Goal: Transaction & Acquisition: Purchase product/service

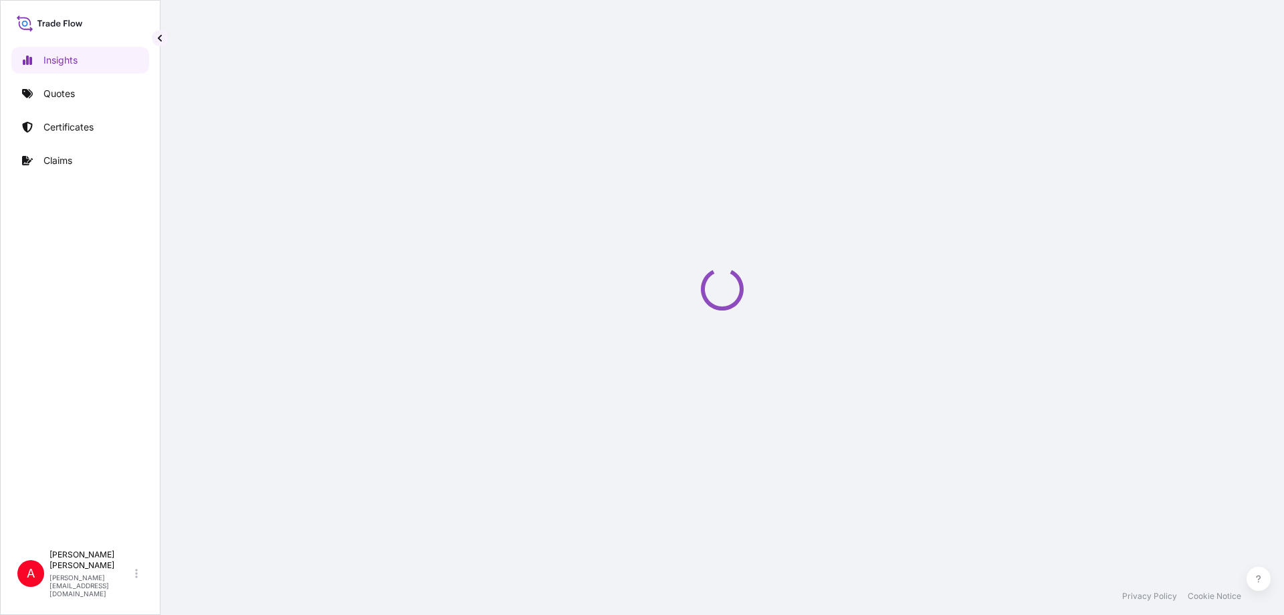
select select "2025"
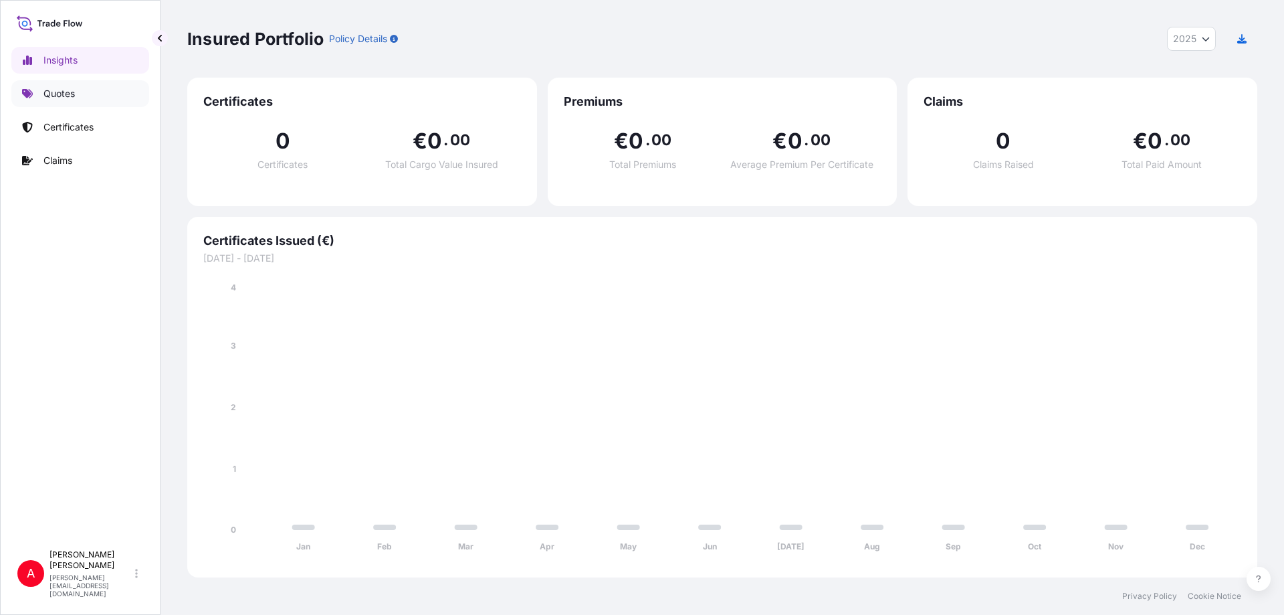
click at [62, 95] on p "Quotes" at bounding box center [58, 93] width 31 height 13
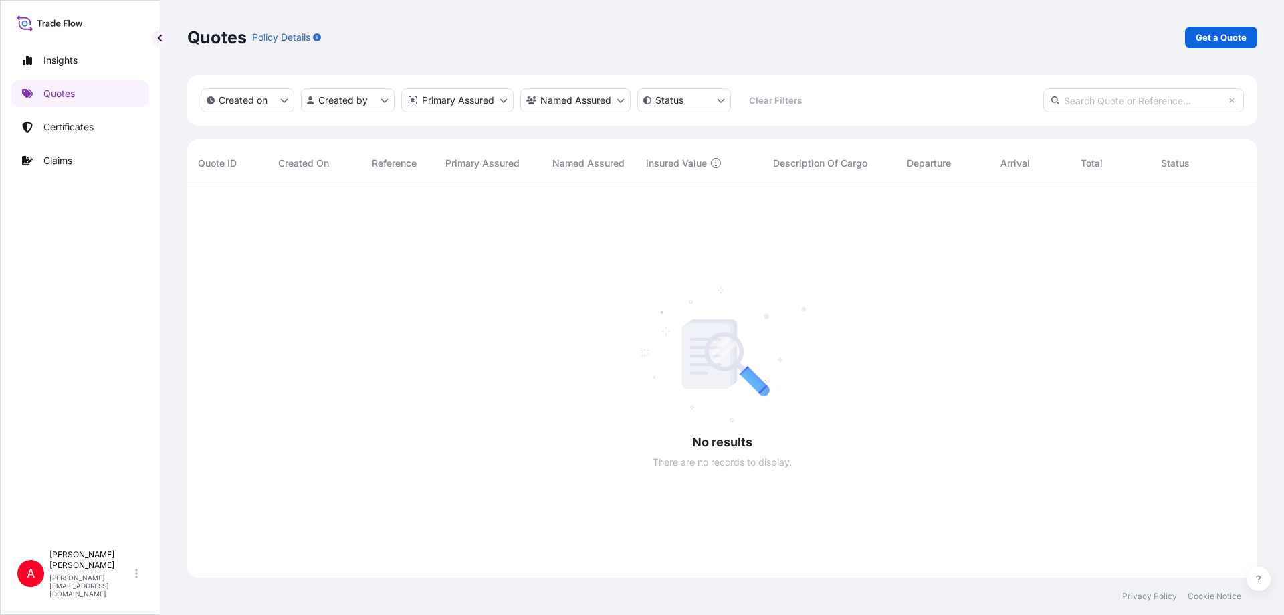
scroll to position [428, 1060]
click at [1214, 37] on p "Get a Quote" at bounding box center [1221, 37] width 51 height 13
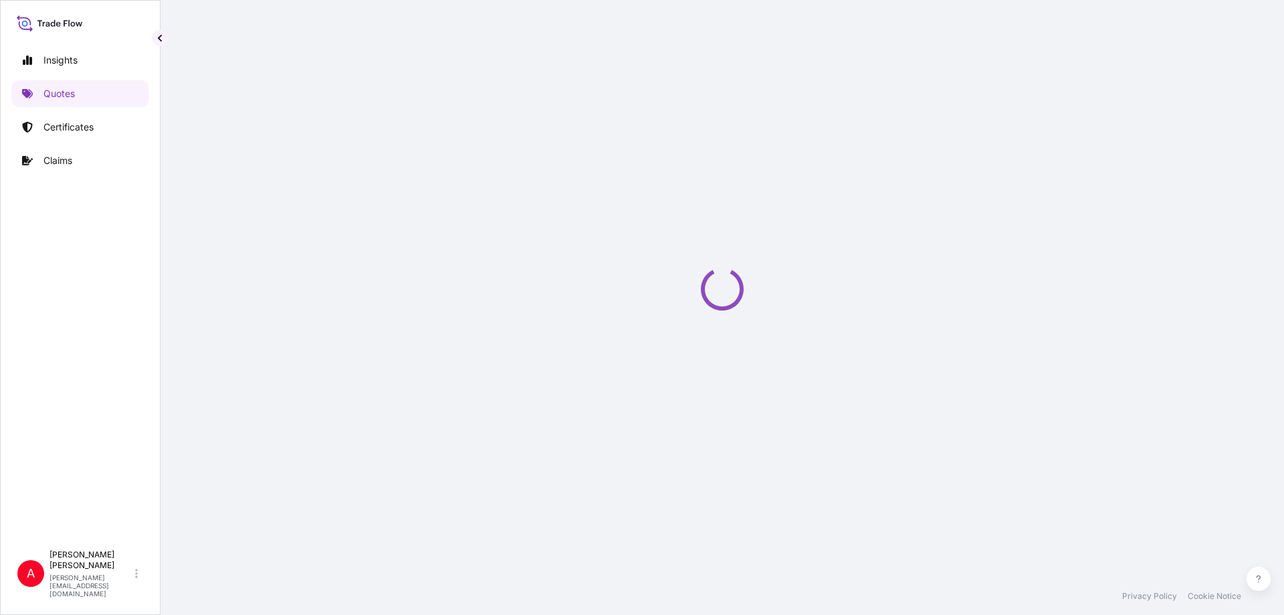
select select "Sea"
select select "21"
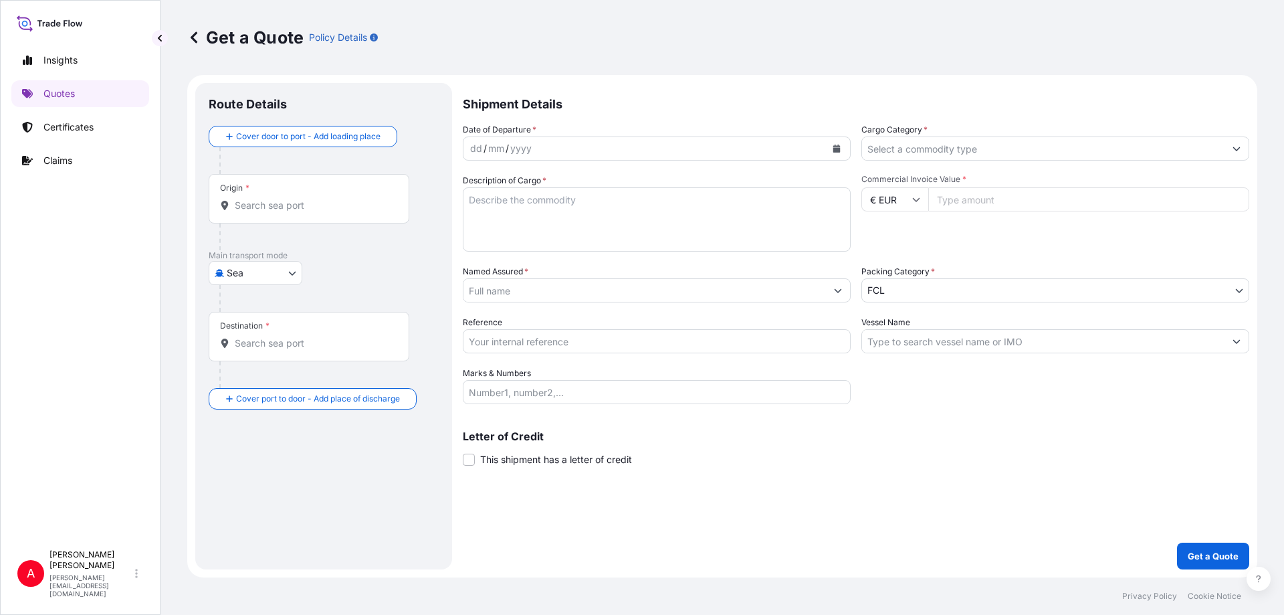
click at [835, 148] on icon "Calendar" at bounding box center [836, 148] width 7 height 8
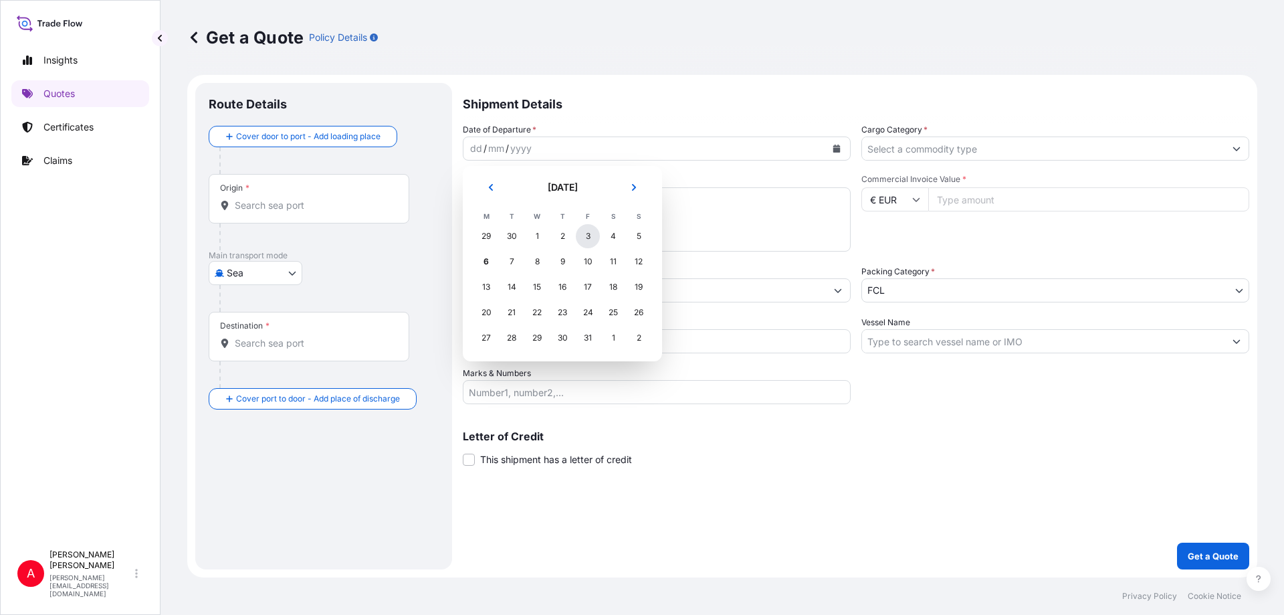
click at [586, 235] on div "3" at bounding box center [588, 236] width 24 height 24
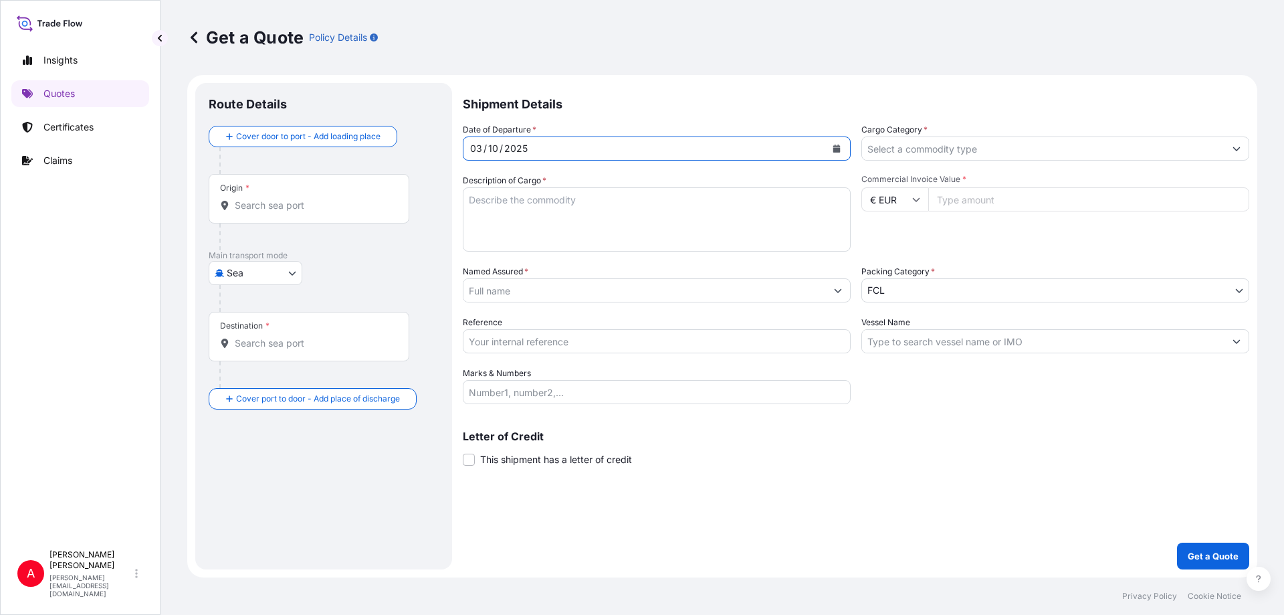
click at [909, 152] on input "Cargo Category *" at bounding box center [1043, 148] width 362 height 24
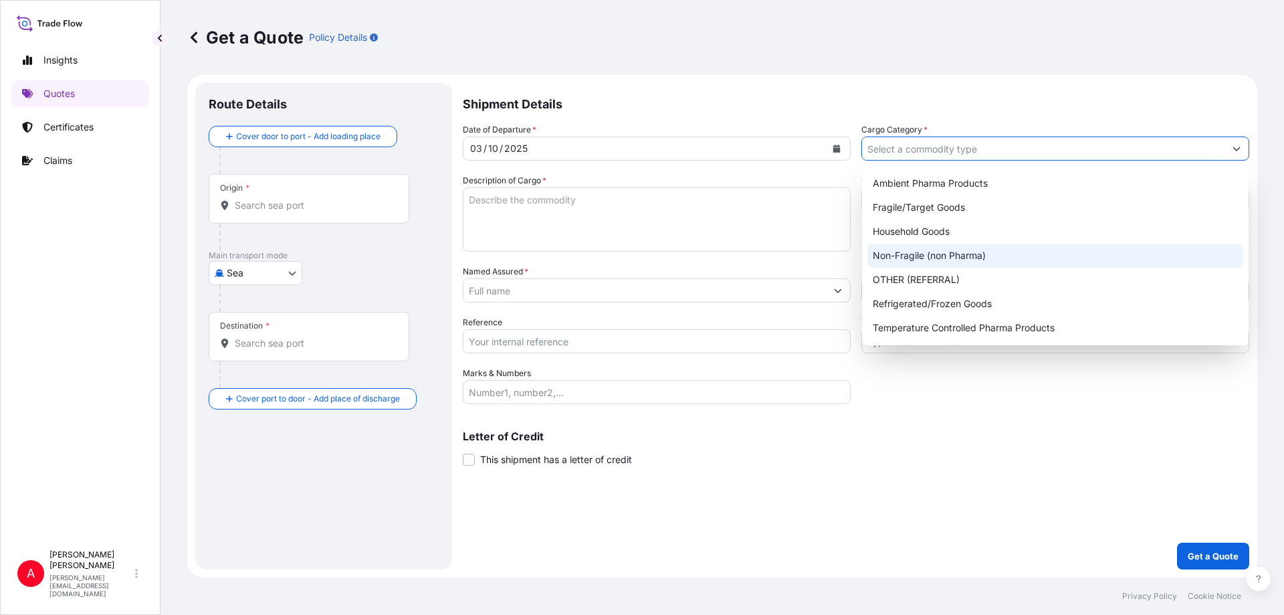
click at [899, 256] on div "Non-Fragile (non Pharma)" at bounding box center [1055, 255] width 376 height 24
type input "Non-Fragile (non Pharma)"
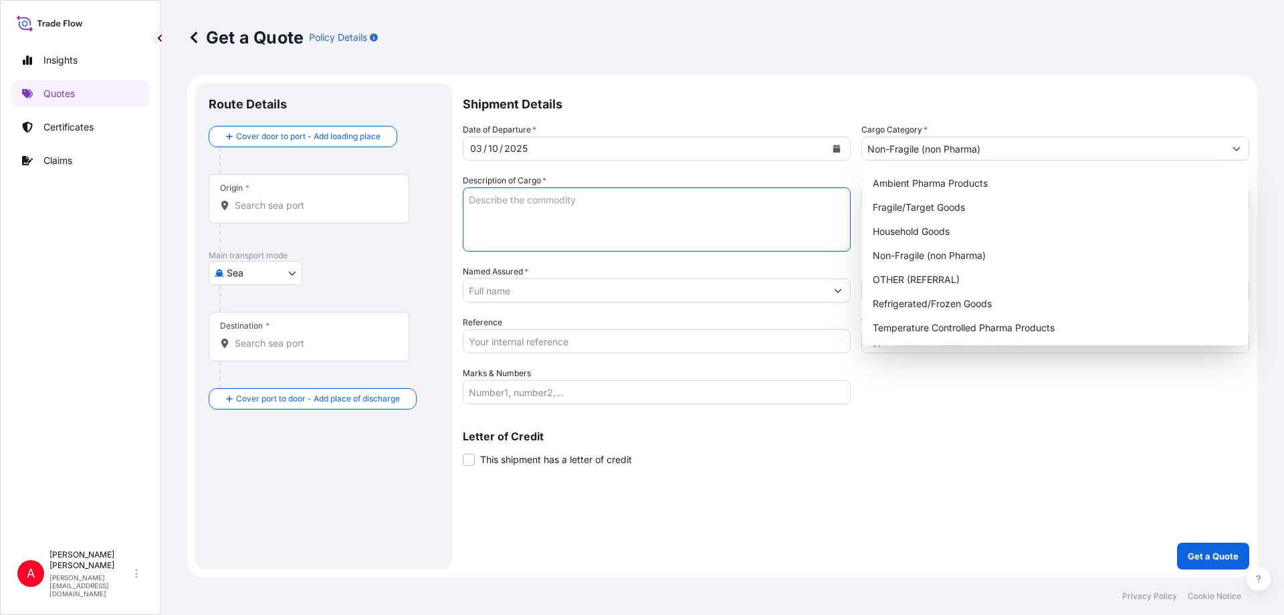
click at [485, 201] on textarea "Description of Cargo *" at bounding box center [657, 219] width 388 height 64
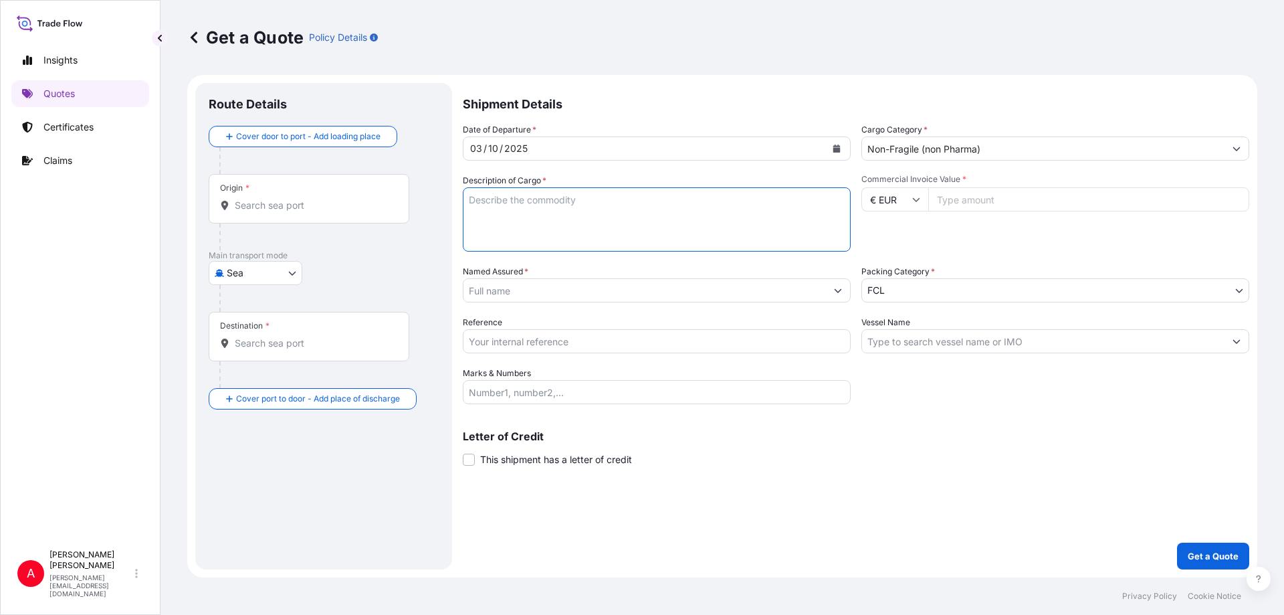
paste textarea "Full-auto NIL Equipment “Evolution 88-V2”"
type textarea "Full-auto NIL Equipment “Evolution 88-V2”"
click at [917, 197] on icon at bounding box center [916, 199] width 8 height 8
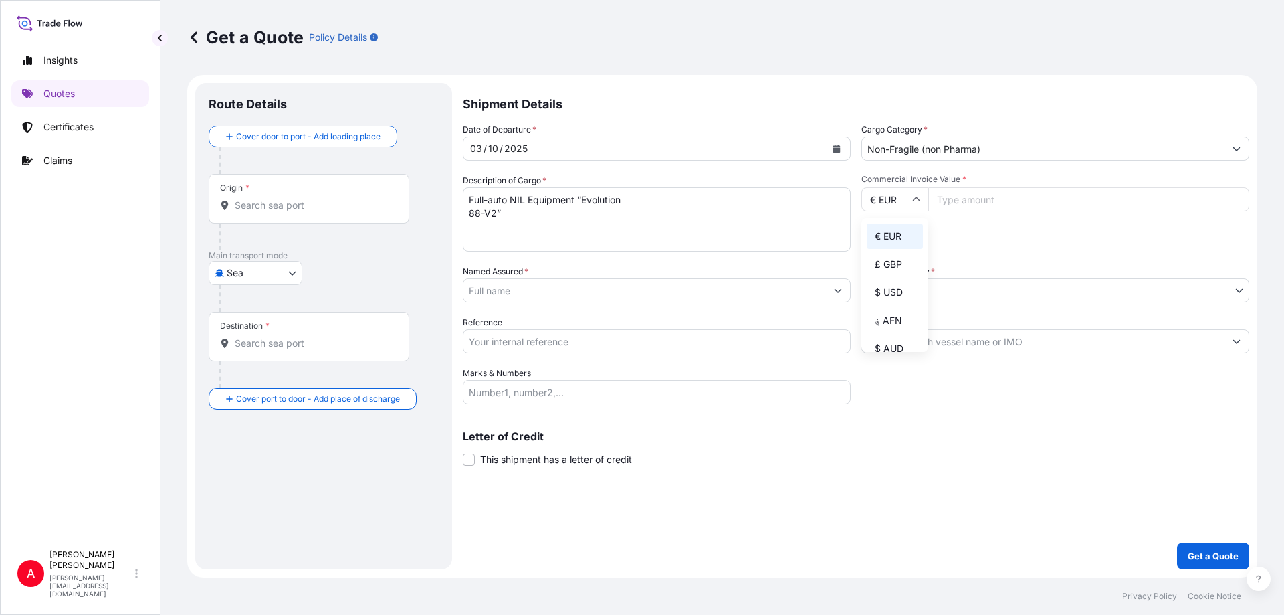
click at [915, 193] on input "€ EUR" at bounding box center [894, 199] width 67 height 24
click at [956, 199] on input "Commercial Invoice Value *" at bounding box center [1088, 199] width 321 height 24
type input "806927"
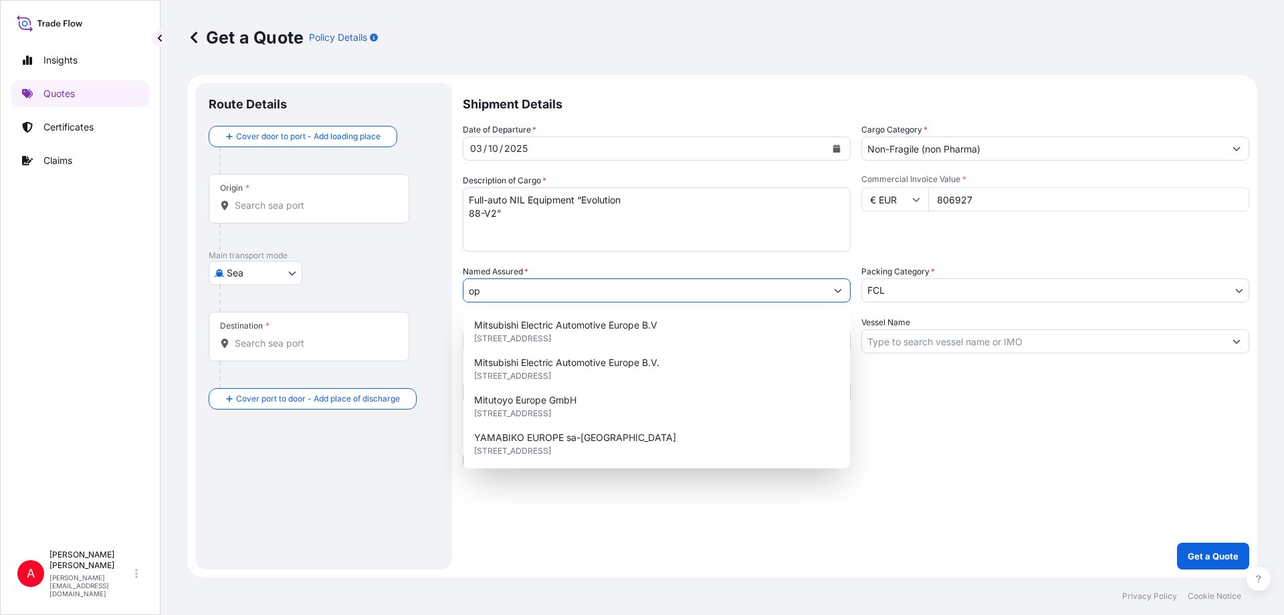
type input "o"
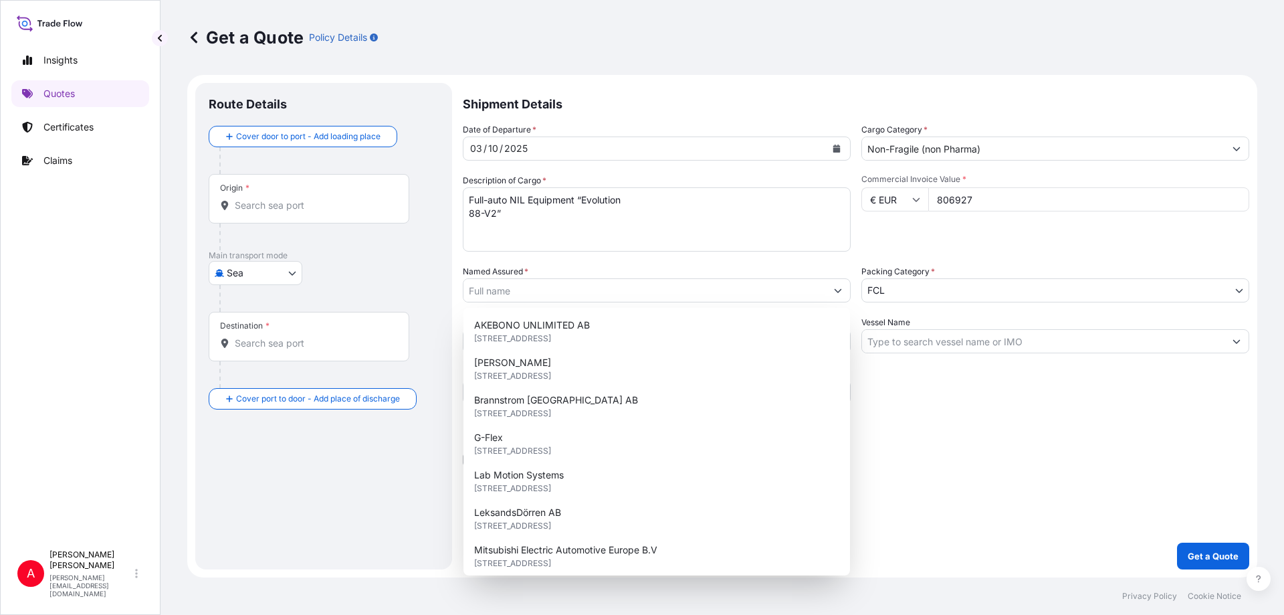
click at [947, 462] on div "Letter of Credit This shipment has a letter of credit Letter of credit * Letter…" at bounding box center [856, 448] width 786 height 35
click at [629, 297] on input "Named Assured *" at bounding box center [644, 290] width 362 height 24
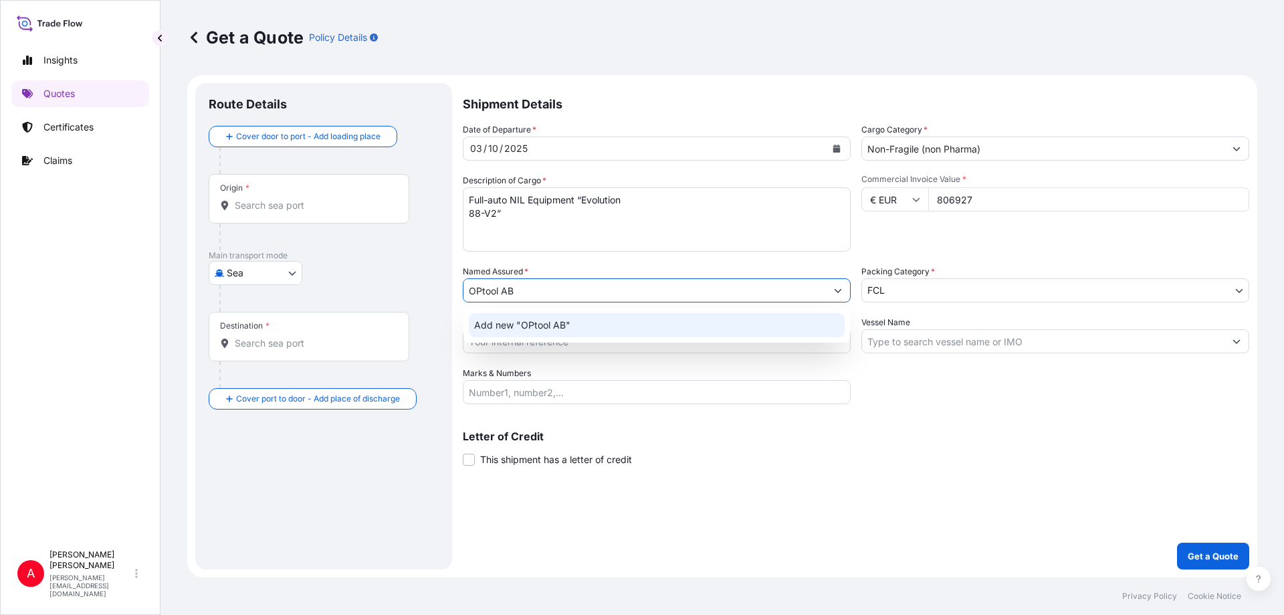
click at [551, 323] on span "Add new "OPtool AB"" at bounding box center [522, 324] width 96 height 13
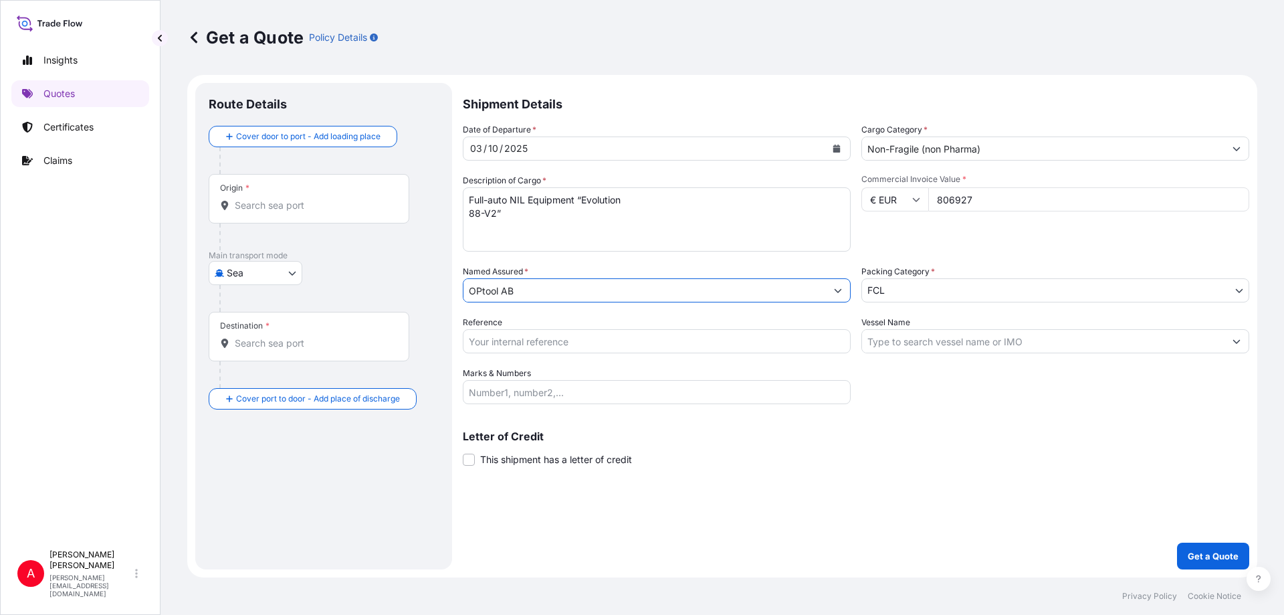
click at [478, 290] on input "OPtool AB" at bounding box center [644, 290] width 362 height 24
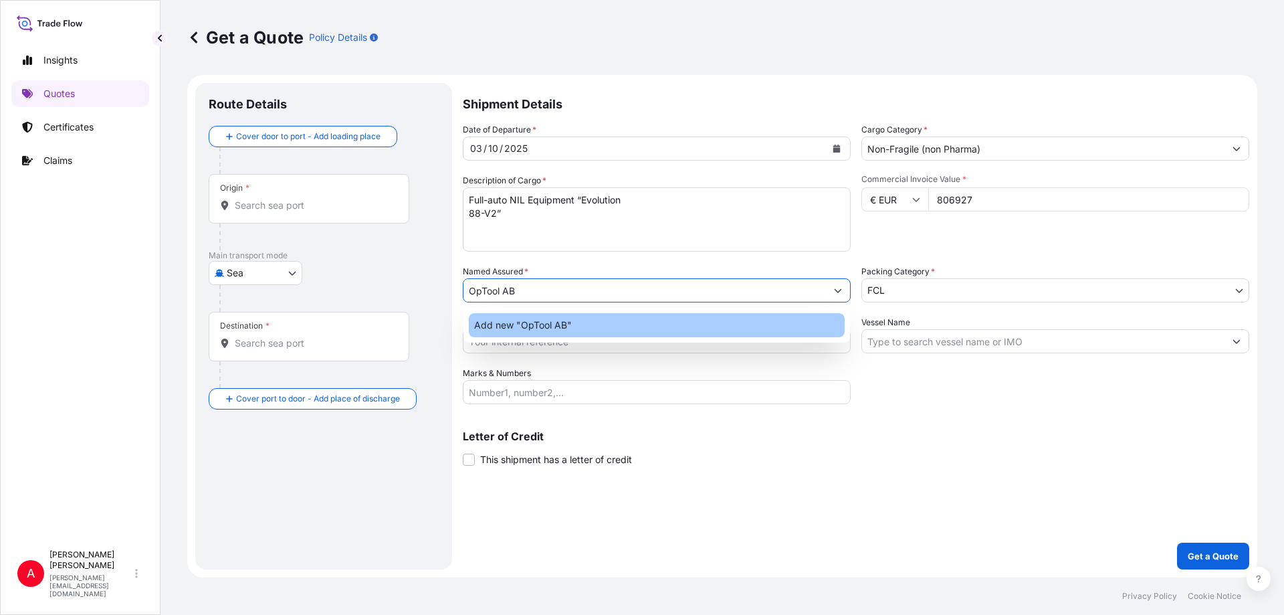
click at [513, 324] on span "Add new "OpTool AB"" at bounding box center [523, 324] width 98 height 13
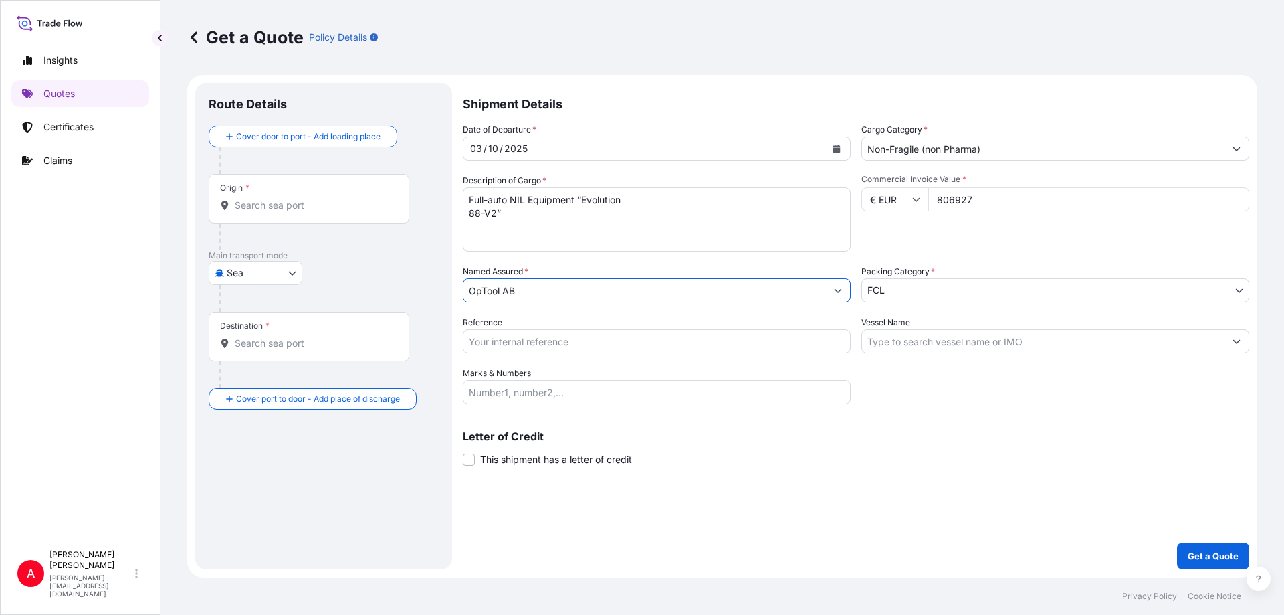
type input "OpTool AB"
click at [940, 287] on body "1 option available. 0 options available. 1 option available. 0 options availabl…" at bounding box center [642, 307] width 1284 height 615
click at [594, 343] on input "Reference" at bounding box center [657, 341] width 388 height 24
paste input "YSE00125112"
type input "YSE00125112"
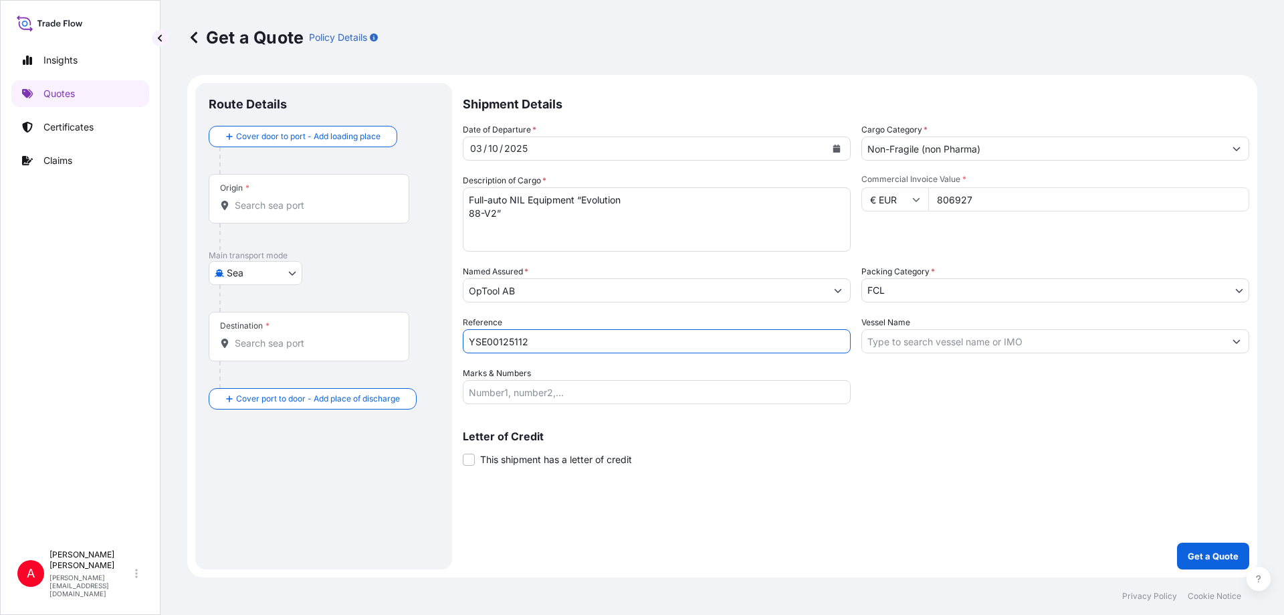
click at [293, 274] on body "Insights Quotes Certificates Claims A [PERSON_NAME] [PERSON_NAME][EMAIL_ADDRESS…" at bounding box center [642, 307] width 1284 height 615
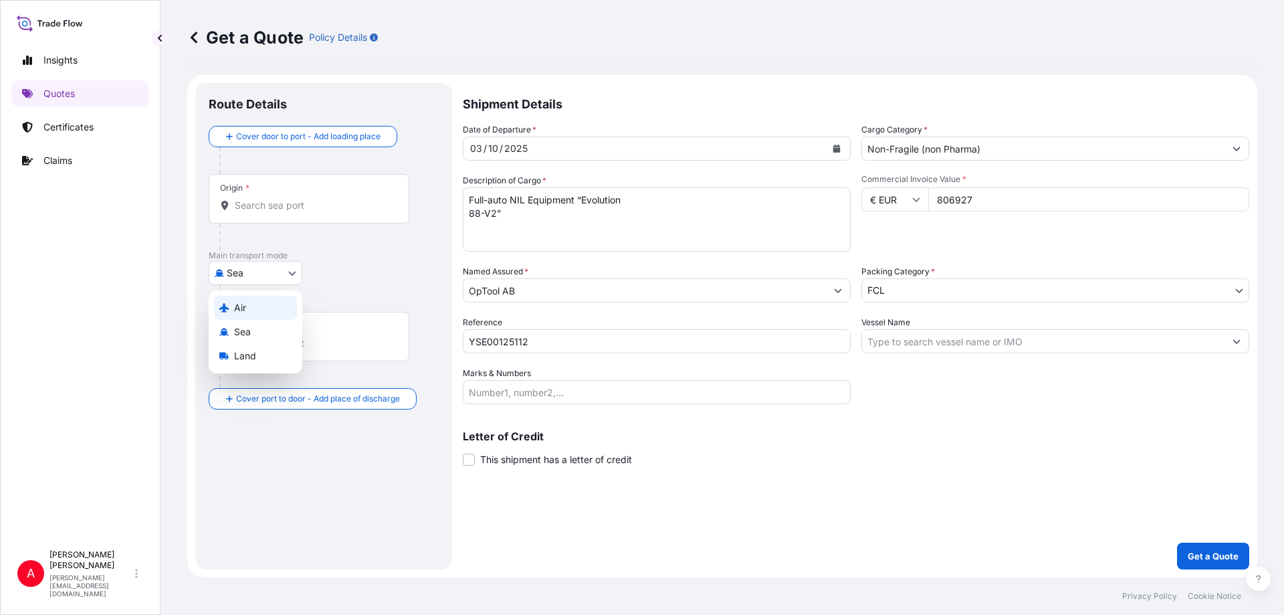
click at [246, 307] on span "Air" at bounding box center [240, 307] width 12 height 13
select select "Air"
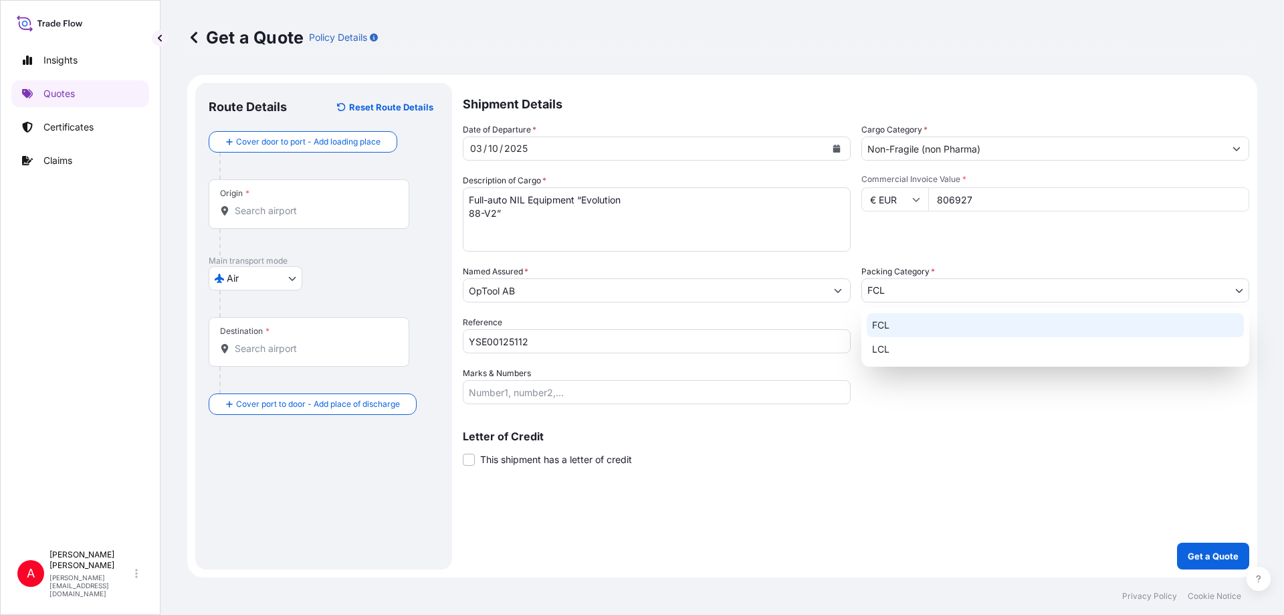
click at [1238, 290] on body "Insights Quotes Certificates Claims A [PERSON_NAME] [PERSON_NAME][EMAIL_ADDRESS…" at bounding box center [642, 307] width 1284 height 615
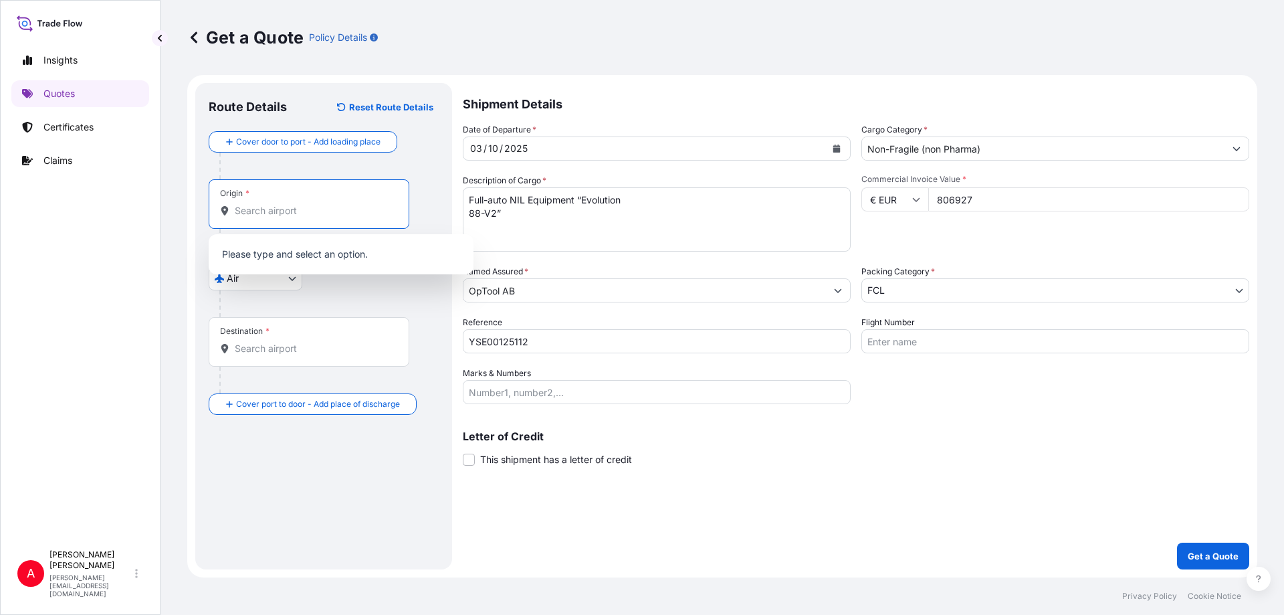
click at [265, 211] on input "Origin *" at bounding box center [314, 210] width 158 height 13
click at [261, 209] on input "Origin *" at bounding box center [314, 210] width 158 height 13
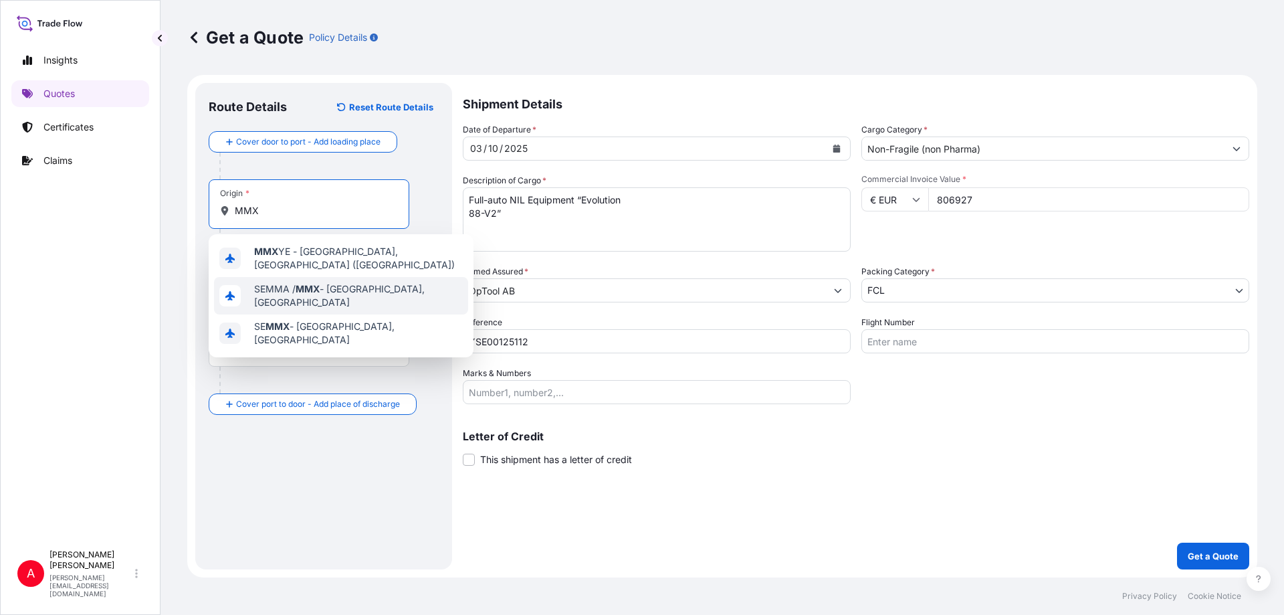
click at [275, 283] on span "SEMMA / MMX - Malmo, [GEOGRAPHIC_DATA]" at bounding box center [358, 295] width 209 height 27
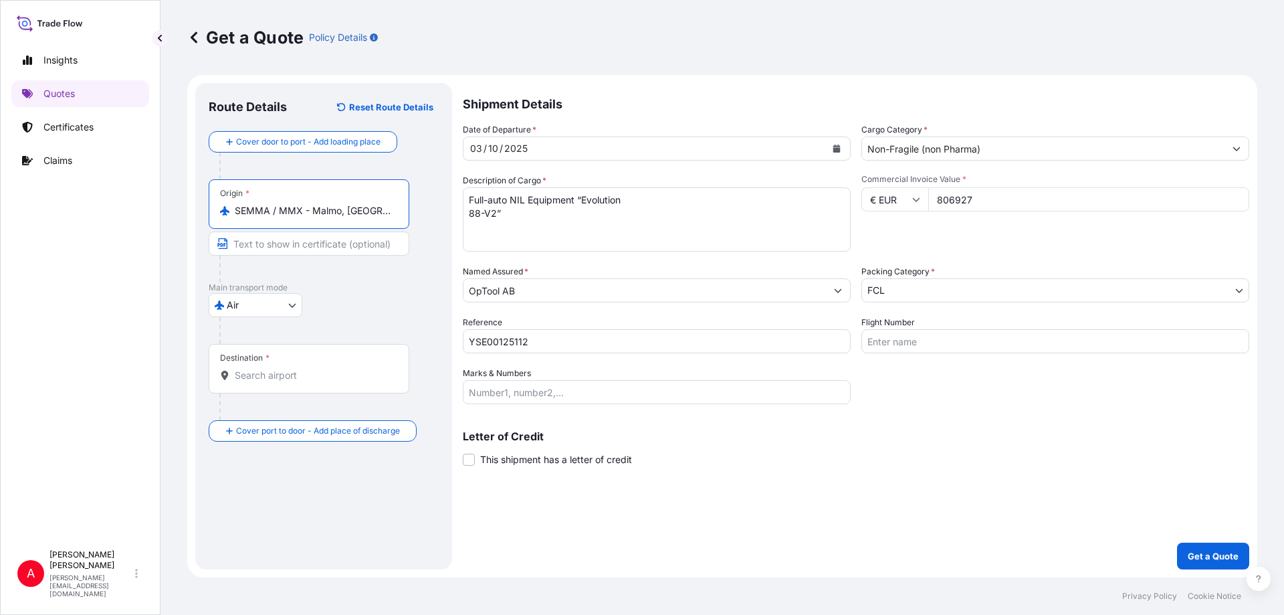
type input "SEMMA / MMX - Malmo, [GEOGRAPHIC_DATA]"
drag, startPoint x: 526, startPoint y: 341, endPoint x: 458, endPoint y: 342, distance: 68.2
click at [458, 342] on form "Route Details Reset Route Details Cover door to port - Add loading place Place …" at bounding box center [722, 326] width 1070 height 502
click at [249, 243] on input "Text to appear on certificate" at bounding box center [309, 243] width 201 height 24
paste input "YSE00125112"
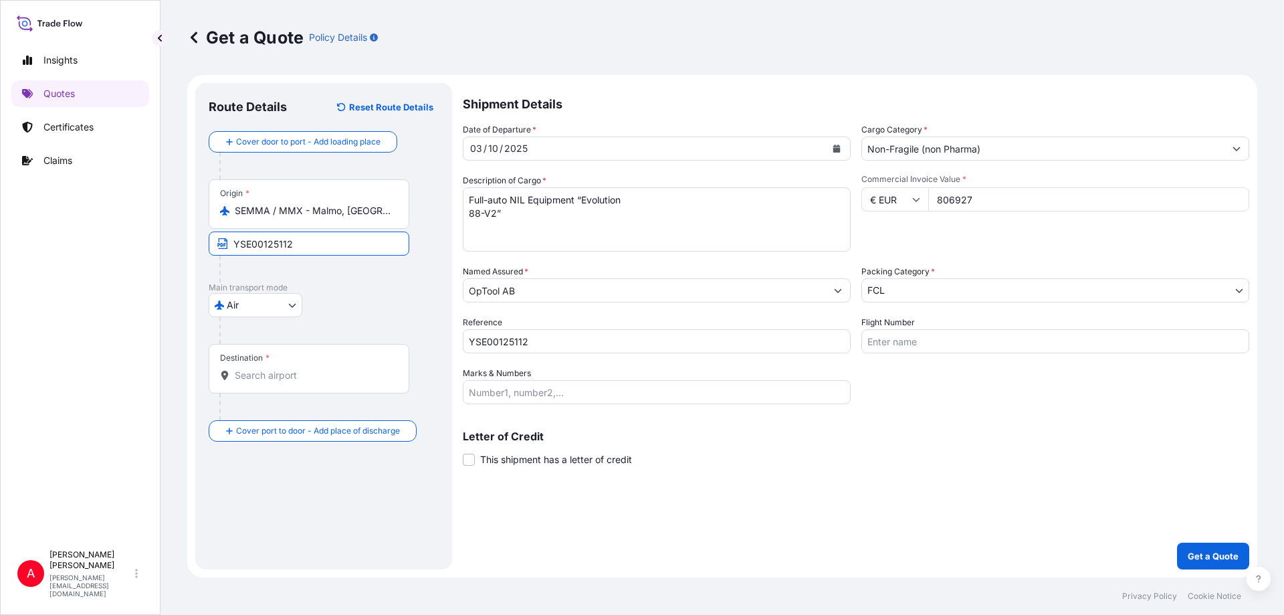
type input "YSE00125112"
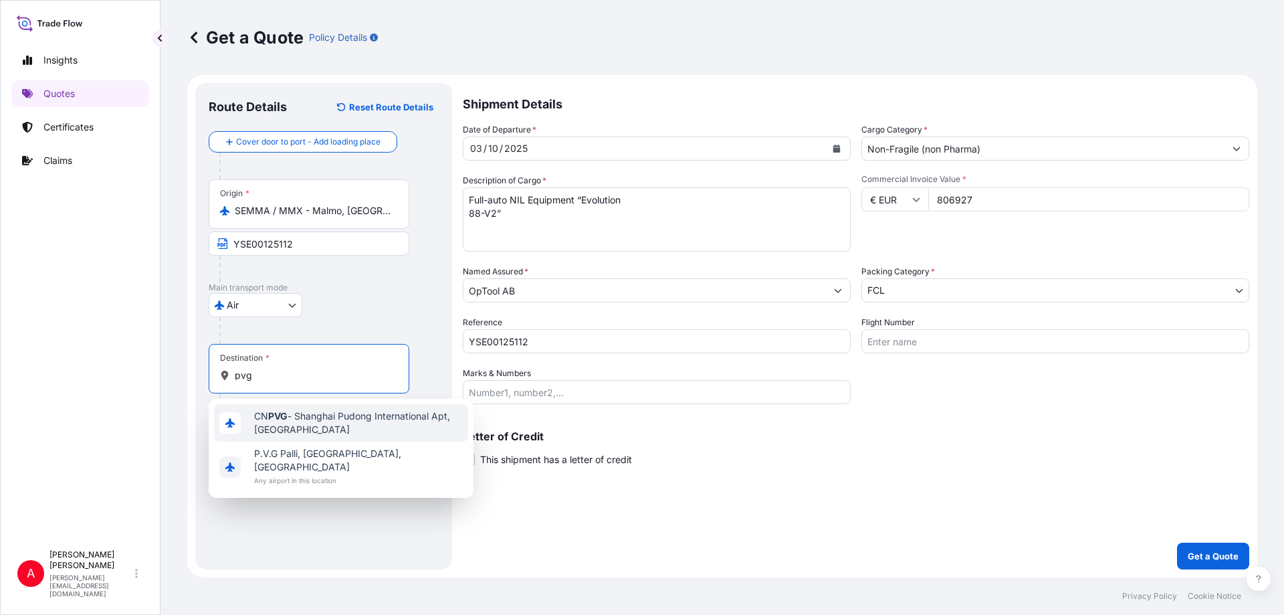
click at [305, 413] on span "CN PVG - Shanghai Pudong International Apt, [GEOGRAPHIC_DATA]" at bounding box center [358, 422] width 209 height 27
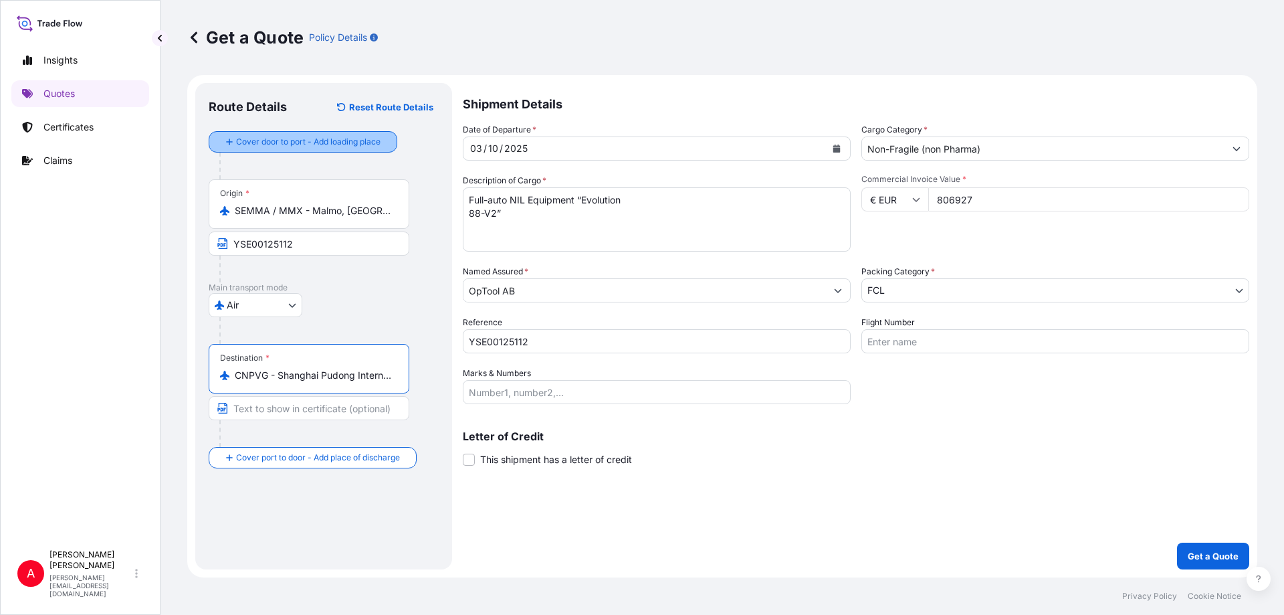
type input "CNPVG - Shanghai Pudong International Apt, [GEOGRAPHIC_DATA]"
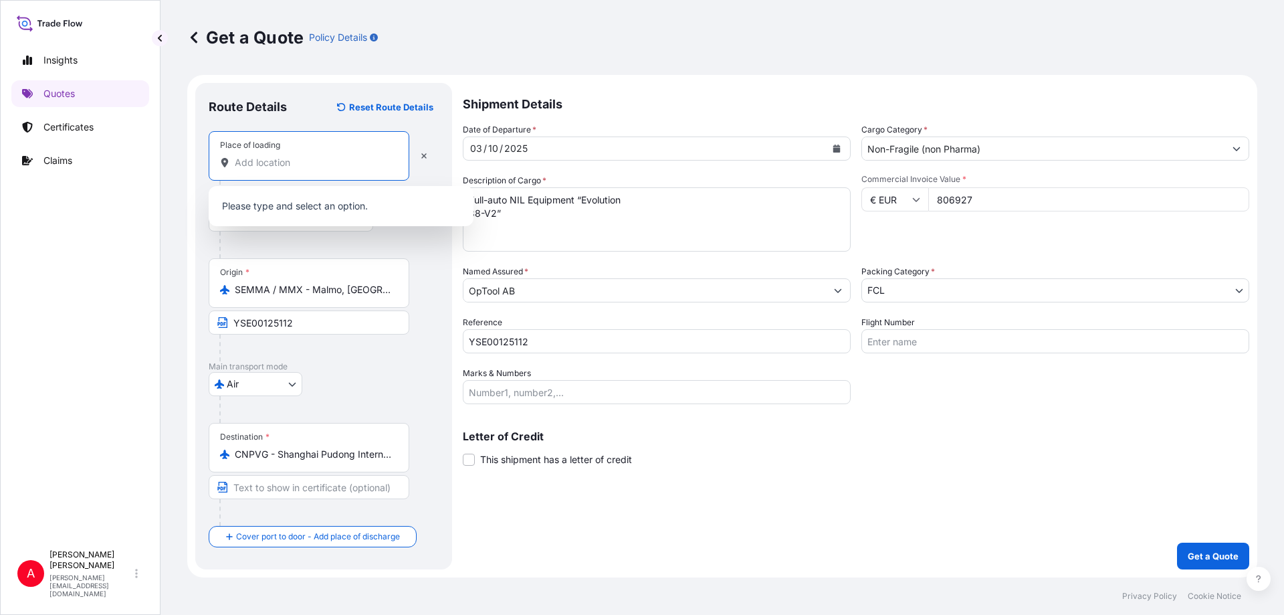
click at [261, 163] on input "Place of loading" at bounding box center [314, 162] width 158 height 13
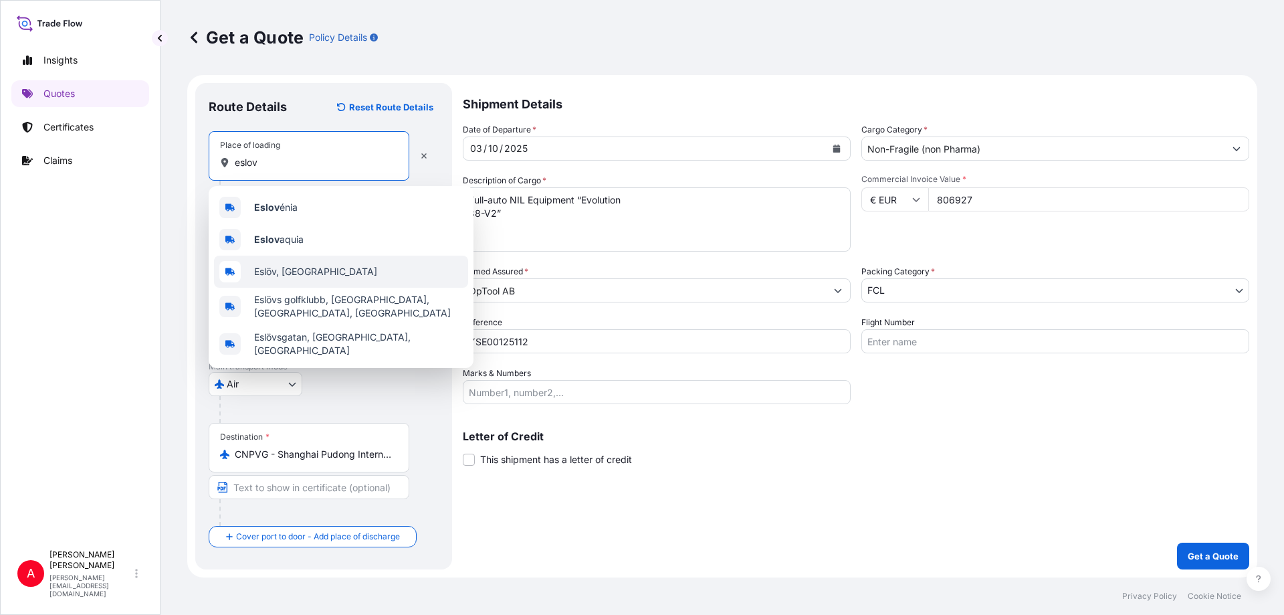
click at [274, 268] on span "Eslöv, [GEOGRAPHIC_DATA]" at bounding box center [315, 271] width 123 height 13
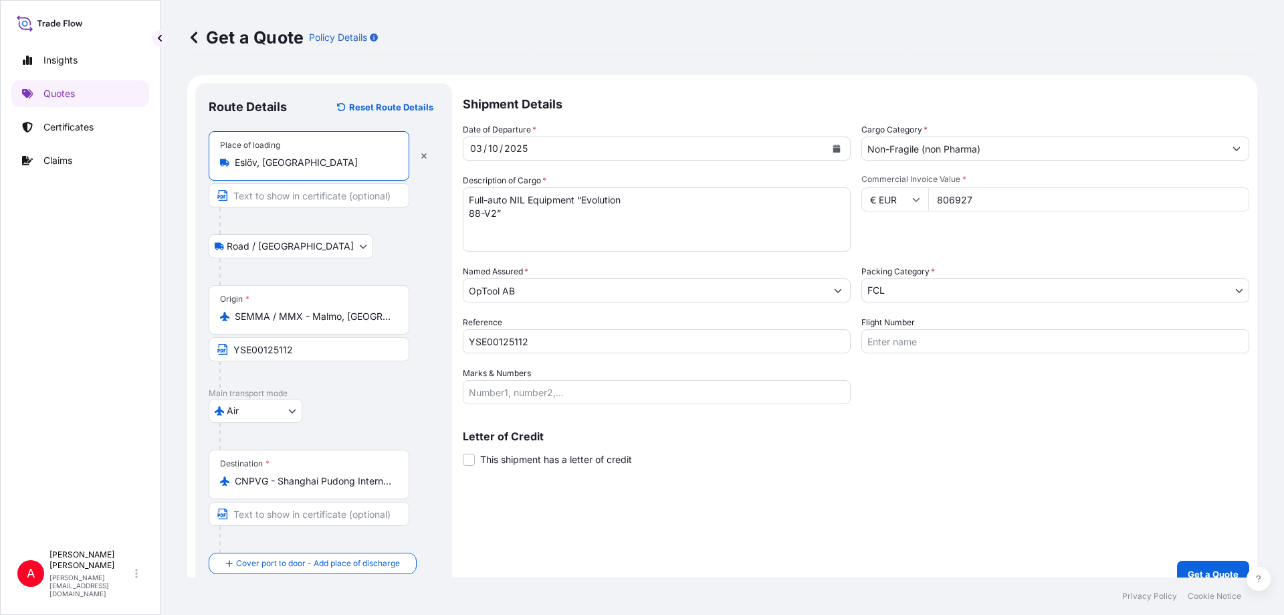
type input "Eslöv, [GEOGRAPHIC_DATA]"
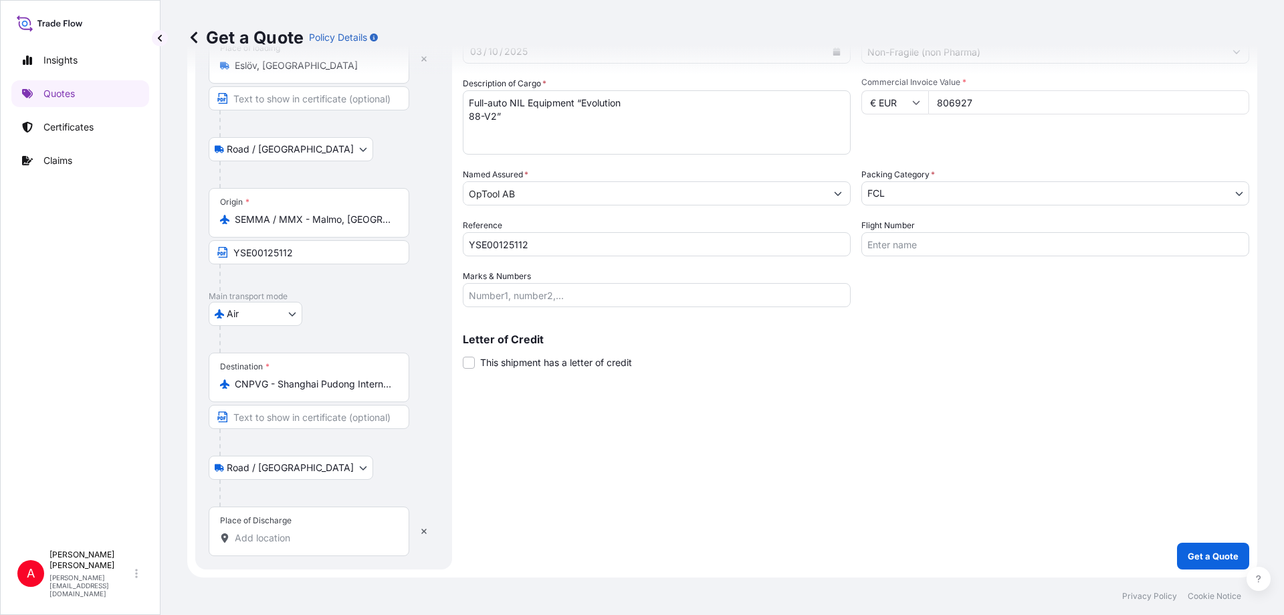
click at [247, 538] on input "Place of Discharge" at bounding box center [314, 537] width 158 height 13
paste input "Bldg. [STREET_ADDRESS]"
drag, startPoint x: 397, startPoint y: 537, endPoint x: 217, endPoint y: 539, distance: 179.2
click at [217, 537] on div "Place of Discharge Bldg. [STREET_ADDRESS]" at bounding box center [309, 530] width 201 height 49
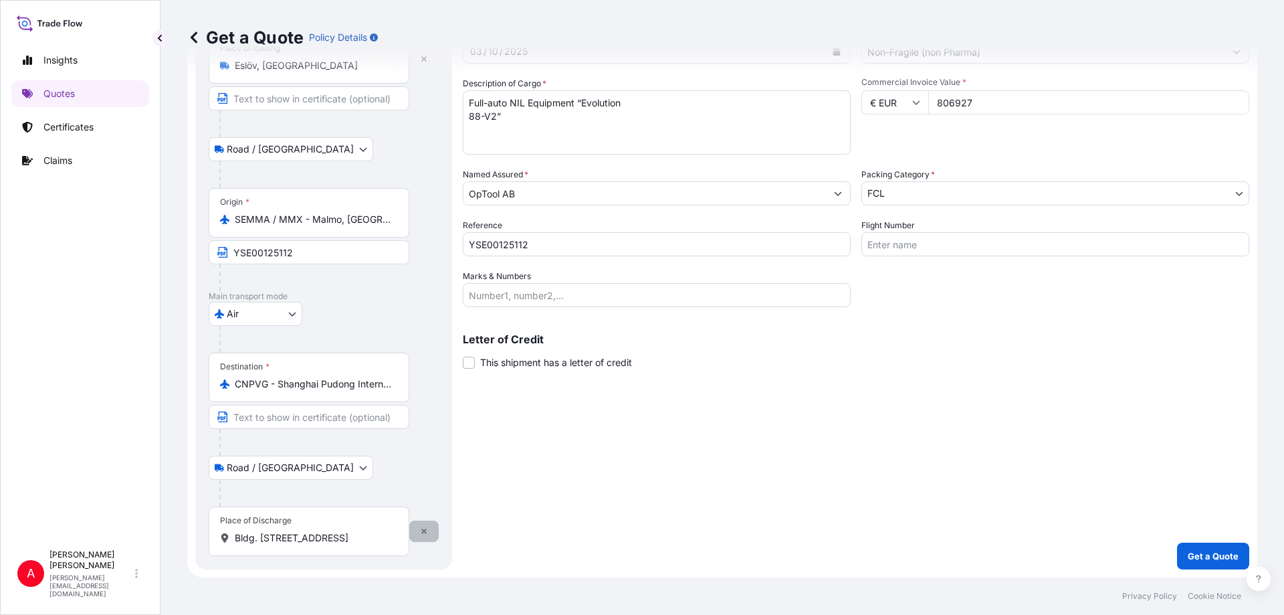
click at [425, 532] on icon "button" at bounding box center [423, 530] width 5 height 5
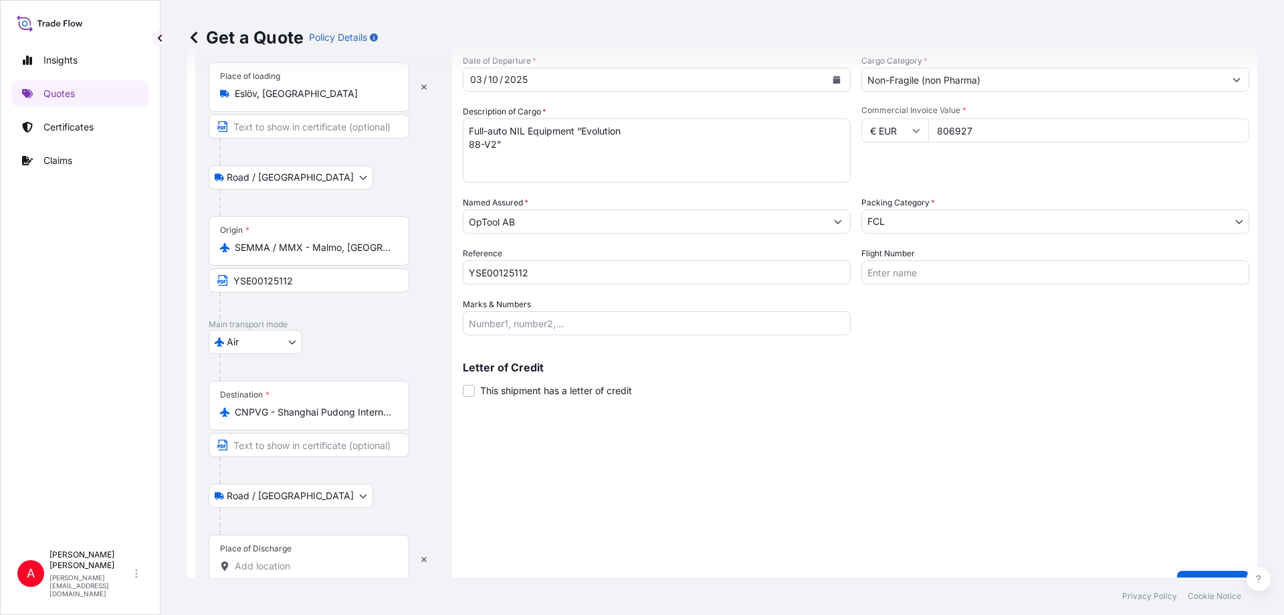
scroll to position [97, 0]
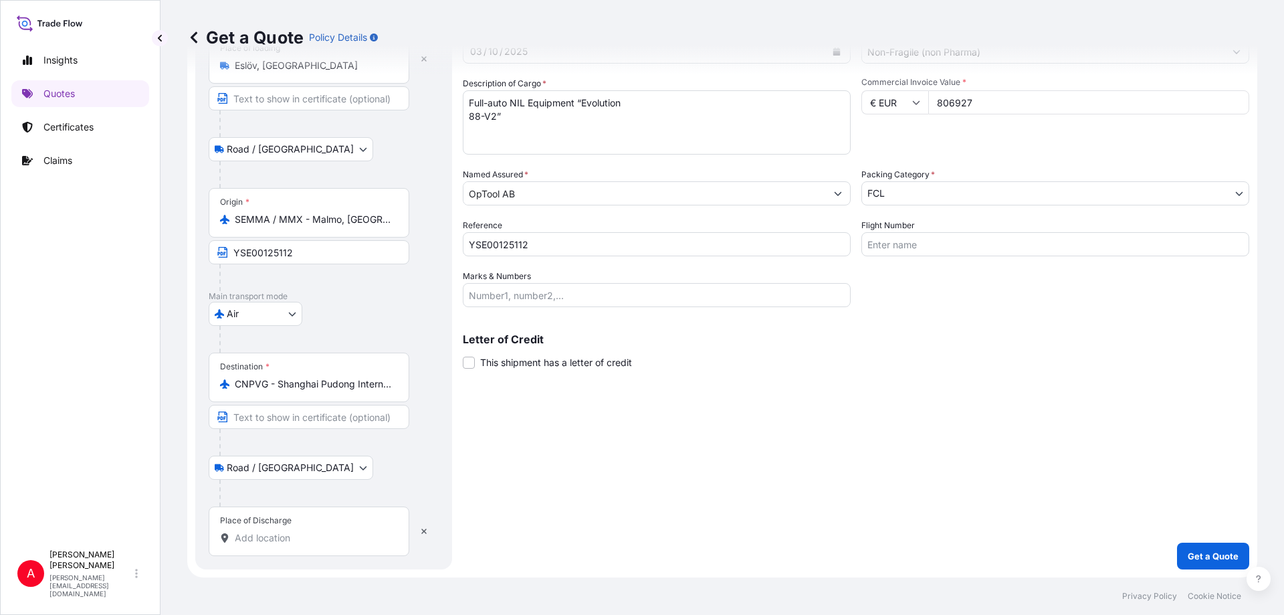
click at [260, 538] on input "Place of Discharge" at bounding box center [314, 537] width 158 height 13
paste input "Pilot [GEOGRAPHIC_DATA]"
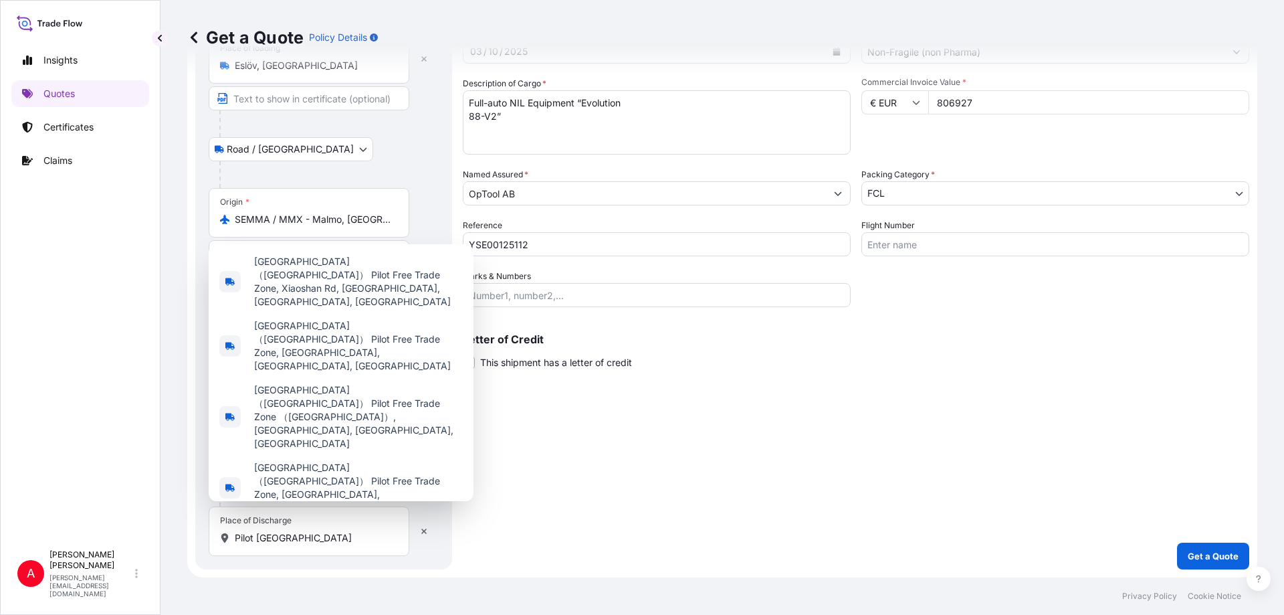
scroll to position [0, 0]
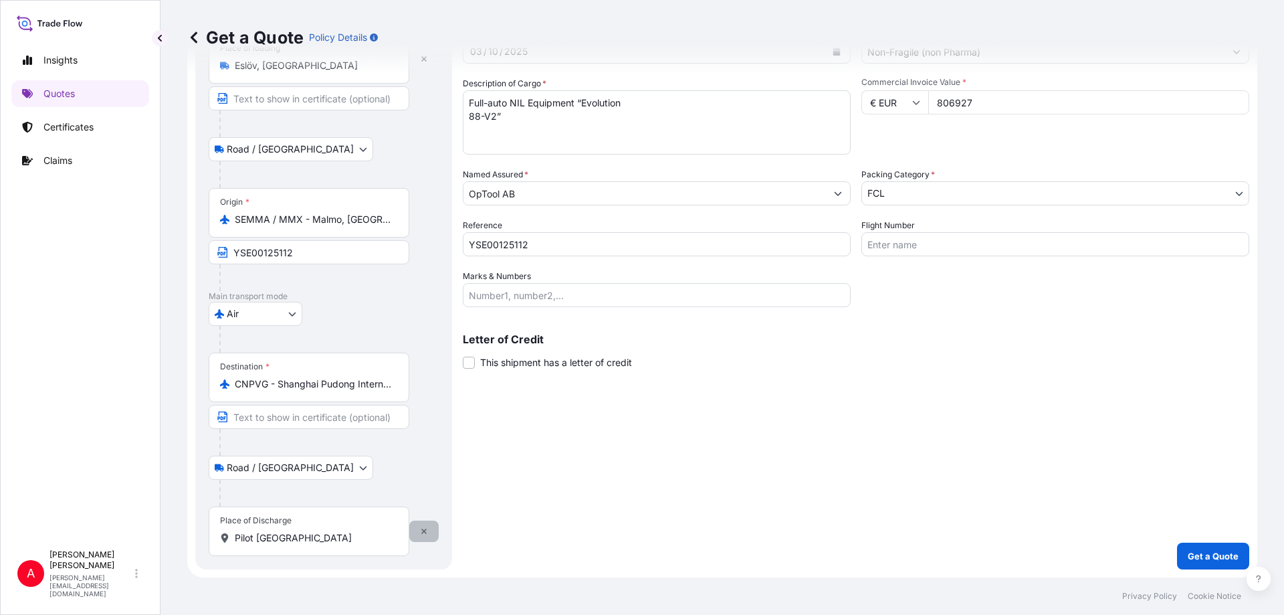
click at [423, 534] on icon "button" at bounding box center [424, 531] width 8 height 8
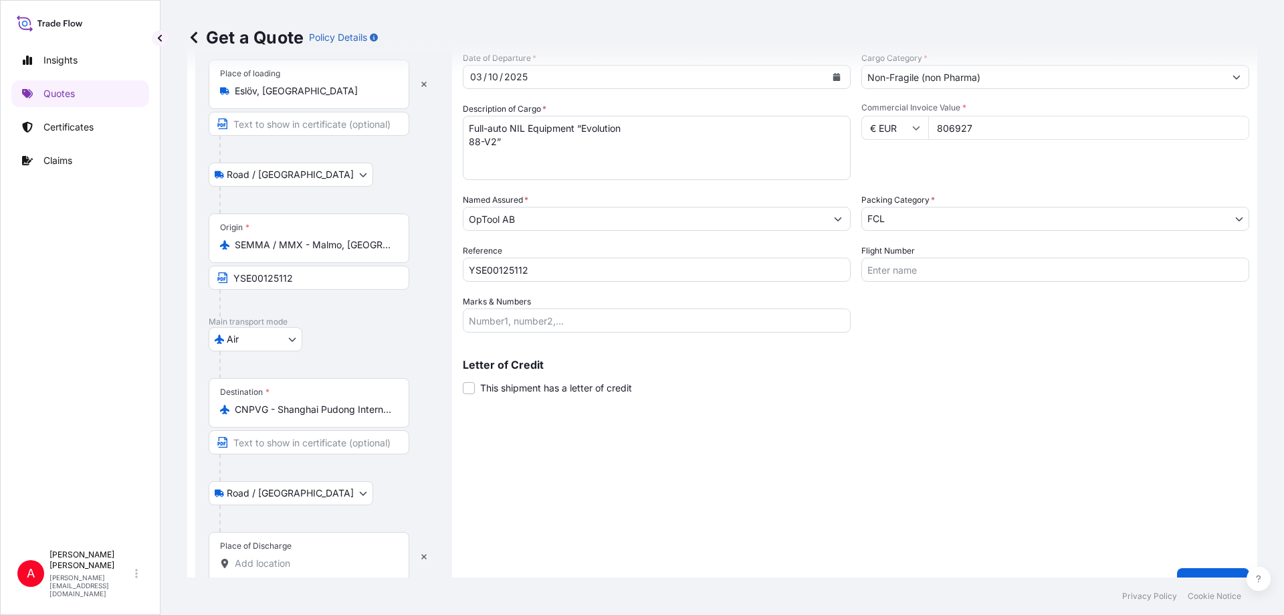
scroll to position [97, 0]
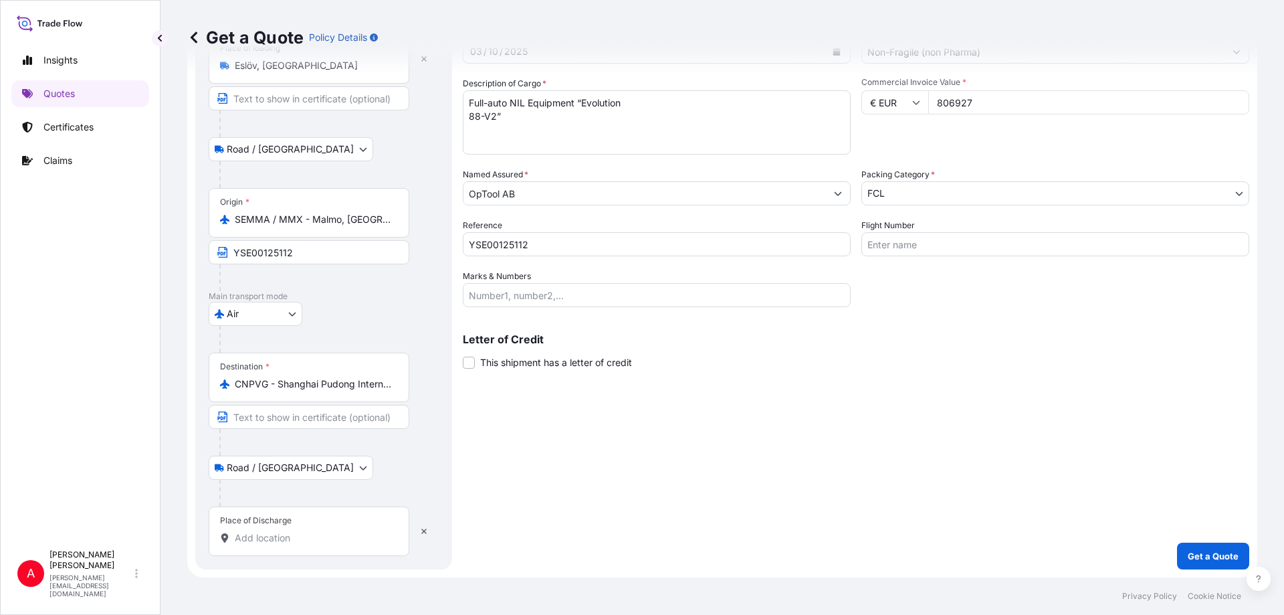
click at [243, 536] on input "Place of Discharge" at bounding box center [314, 537] width 158 height 13
paste input "[STREET_ADDRESS]"
click at [280, 533] on input "[STREET_ADDRESS]" at bounding box center [314, 537] width 158 height 13
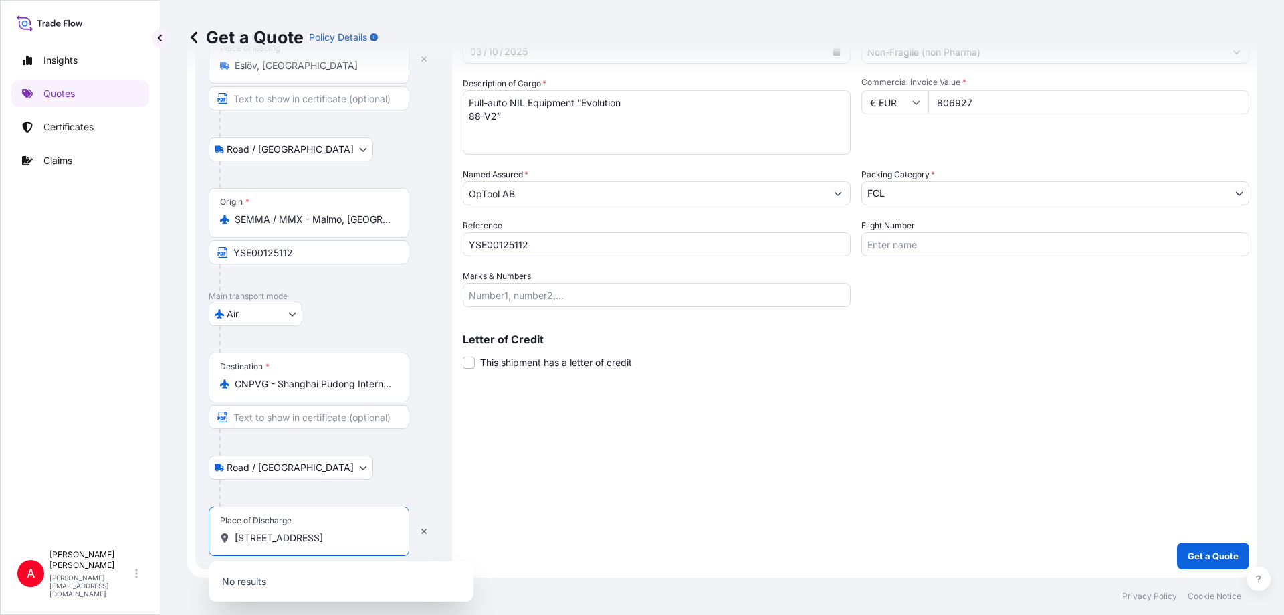
drag, startPoint x: 299, startPoint y: 537, endPoint x: 180, endPoint y: 538, distance: 119.0
click at [180, 538] on div "Get a Quote Policy Details Route Details Reset Route Details Place of loading […" at bounding box center [721, 288] width 1123 height 577
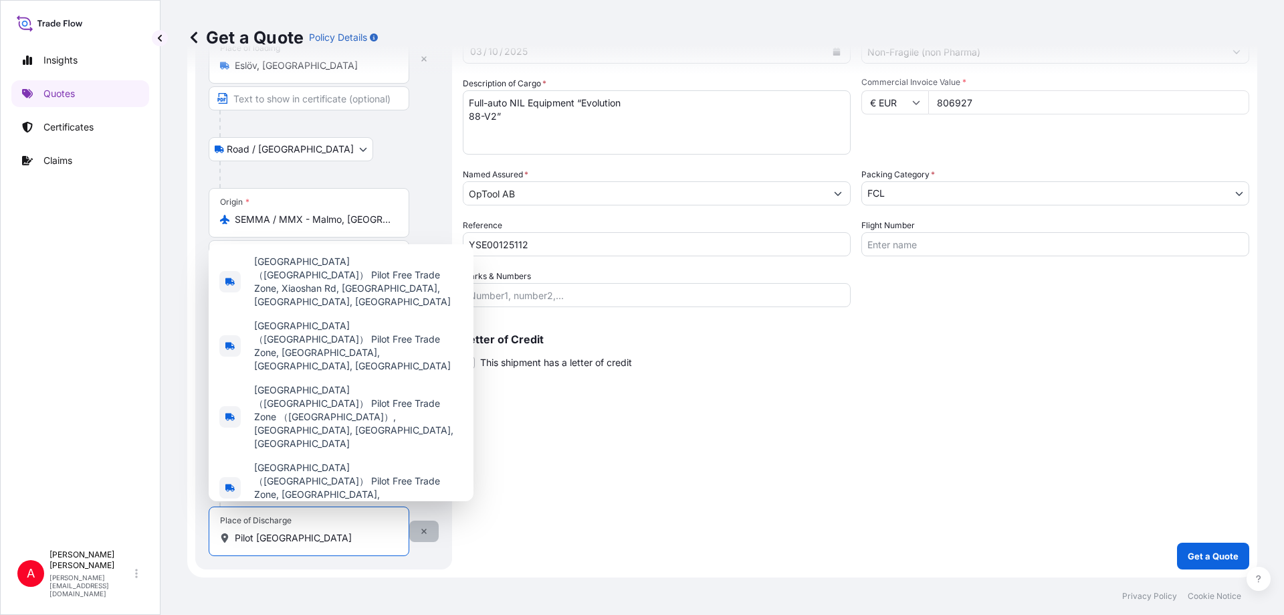
type input "Pilot [GEOGRAPHIC_DATA]"
click at [423, 529] on icon "button" at bounding box center [423, 530] width 5 height 5
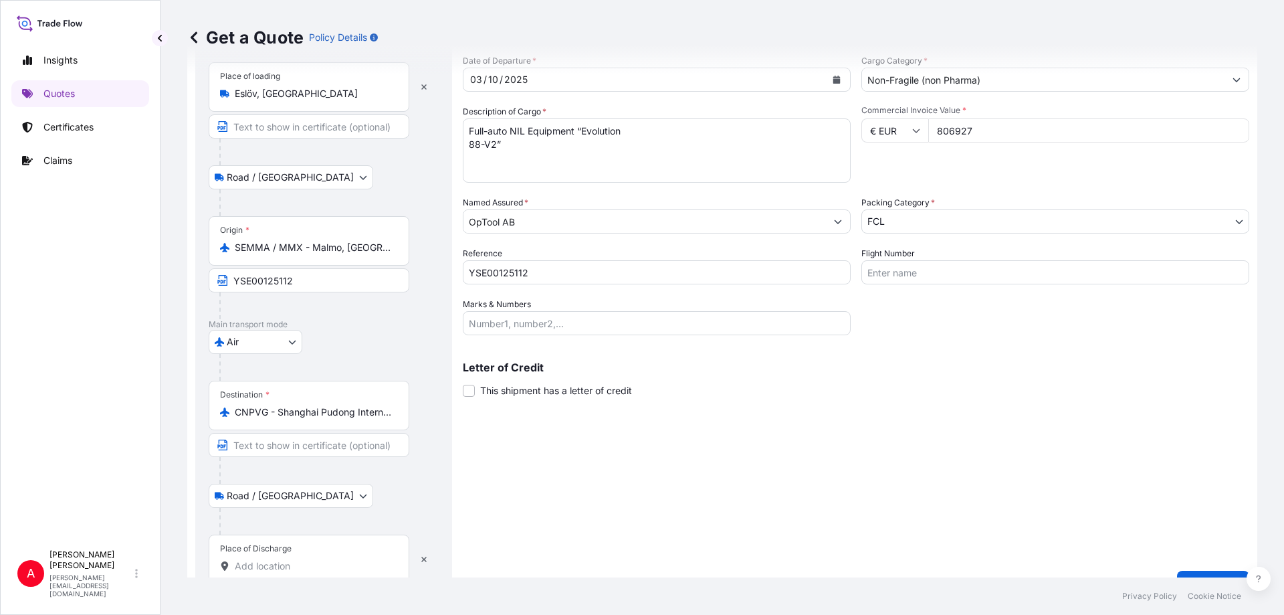
scroll to position [97, 0]
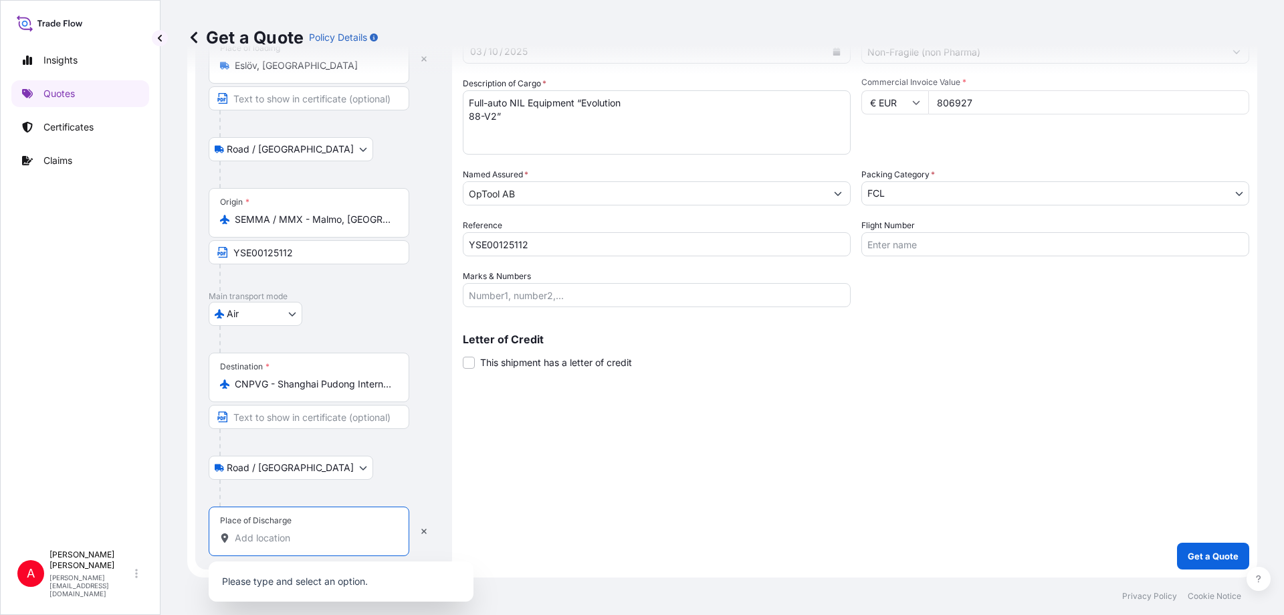
click at [255, 538] on input "Place of Discharge" at bounding box center [314, 537] width 158 height 13
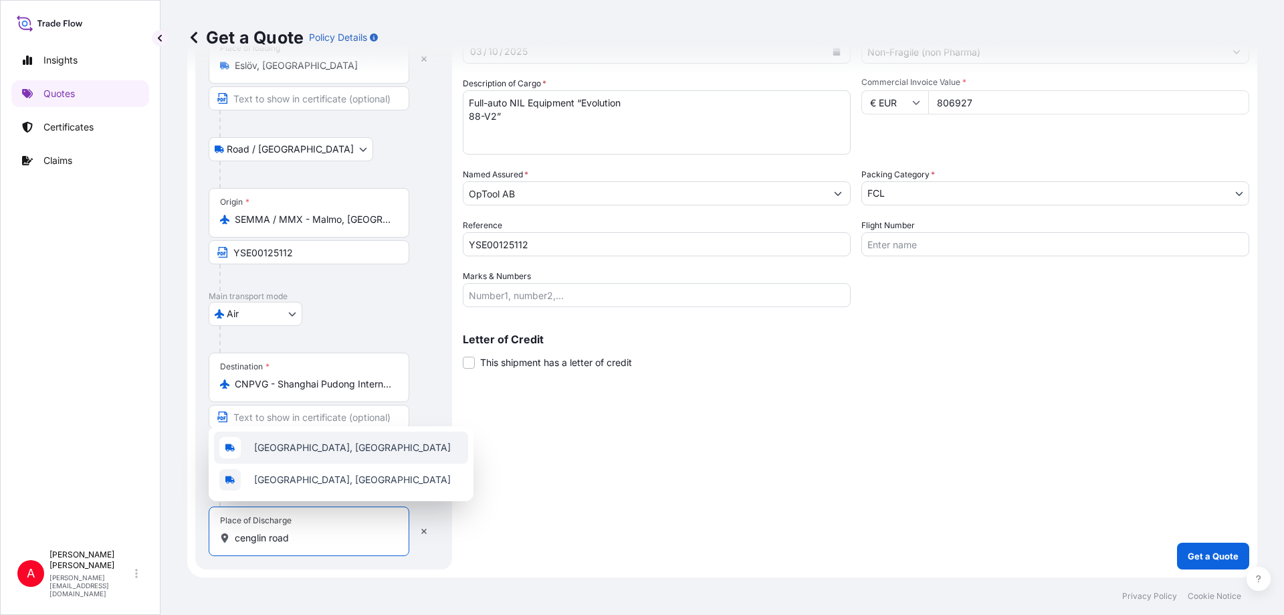
click at [285, 442] on span "[GEOGRAPHIC_DATA], [GEOGRAPHIC_DATA]" at bounding box center [352, 447] width 197 height 13
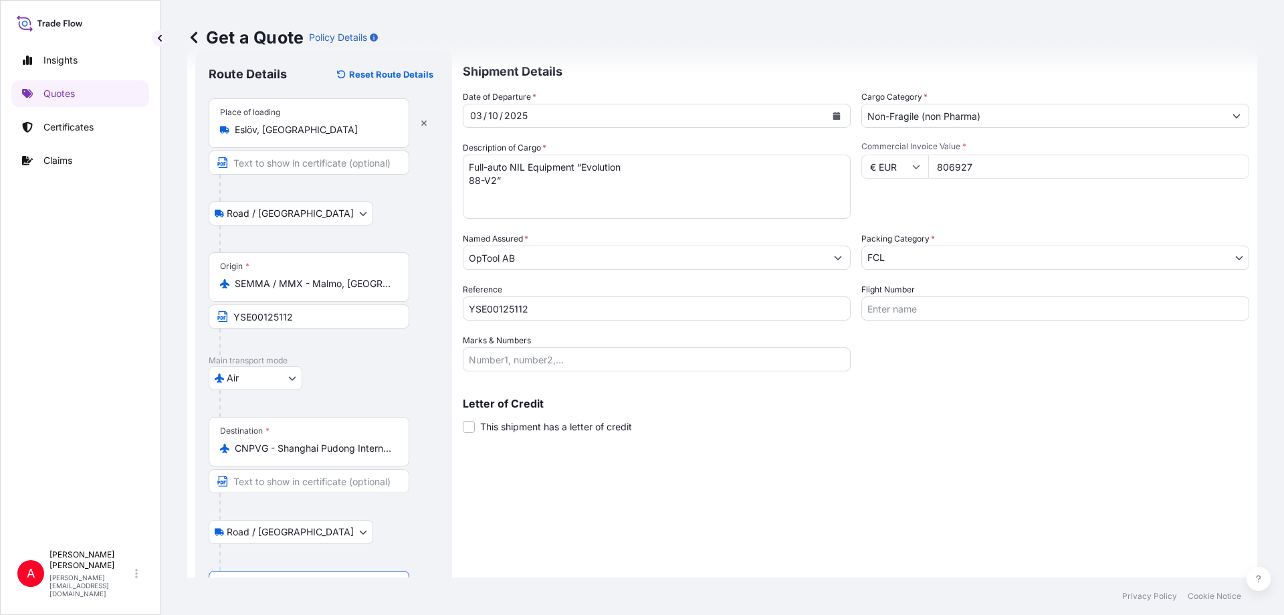
scroll to position [0, 0]
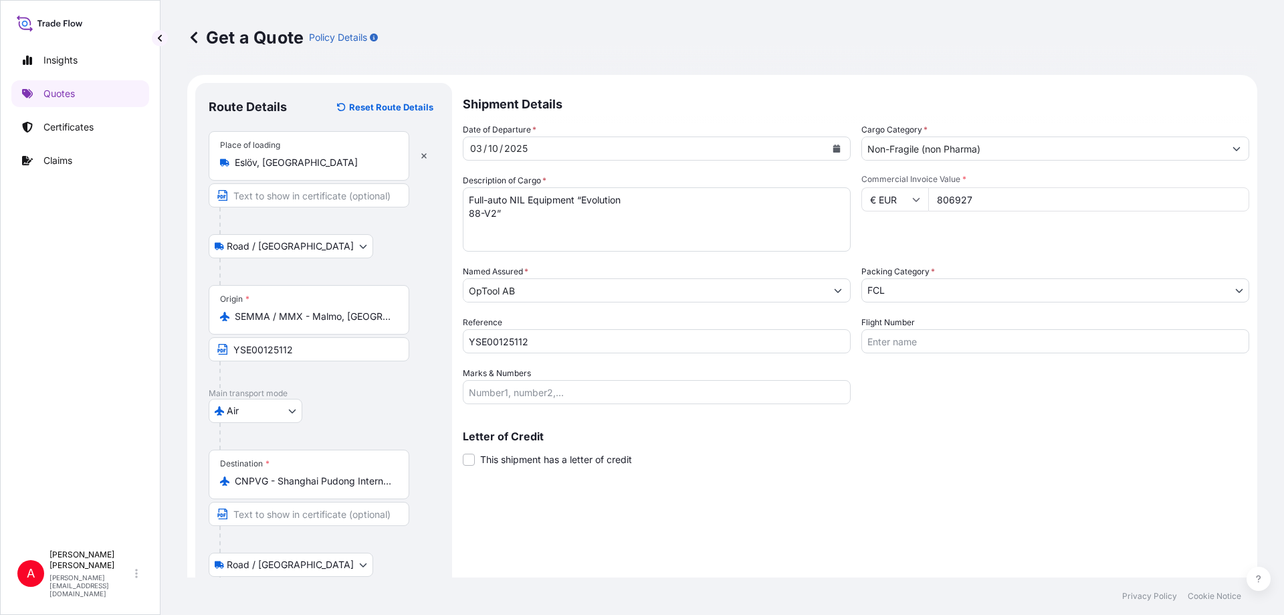
type input "[GEOGRAPHIC_DATA], [GEOGRAPHIC_DATA]"
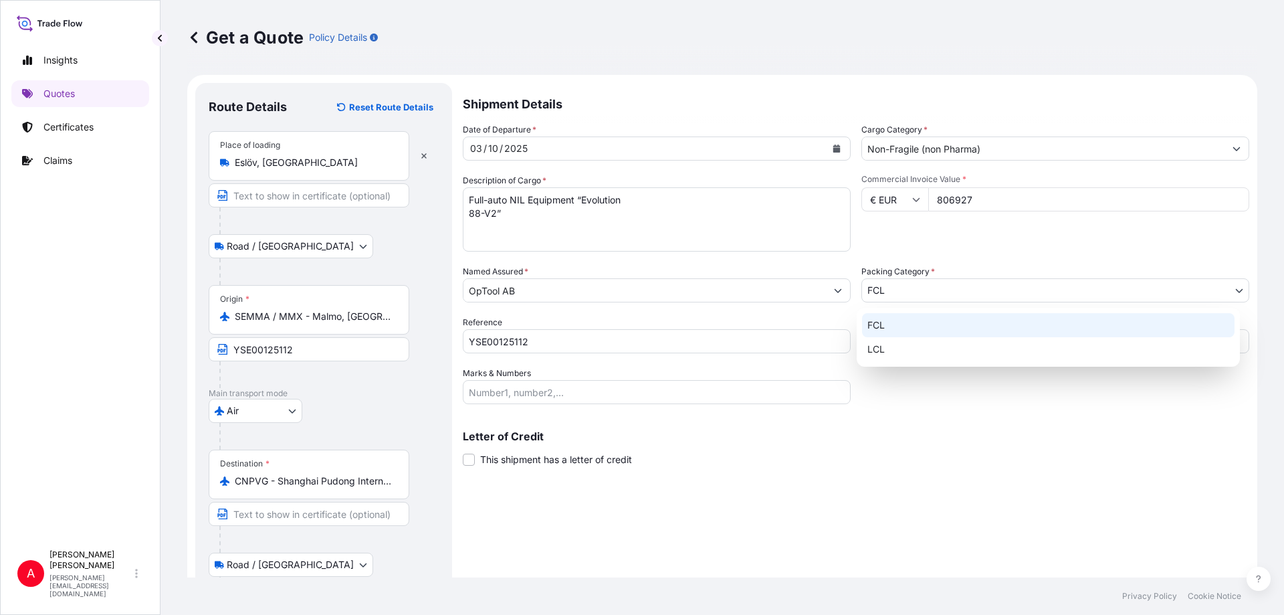
click at [1229, 292] on body "Insights Quotes Certificates Claims A [PERSON_NAME] [PERSON_NAME][EMAIL_ADDRESS…" at bounding box center [642, 307] width 1284 height 615
click at [824, 285] on body "Insights Quotes Certificates Claims A [PERSON_NAME] [PERSON_NAME][EMAIL_ADDRESS…" at bounding box center [642, 307] width 1284 height 615
click at [877, 290] on body "Insights Quotes Certificates Claims A [PERSON_NAME] [PERSON_NAME][EMAIL_ADDRESS…" at bounding box center [642, 307] width 1284 height 615
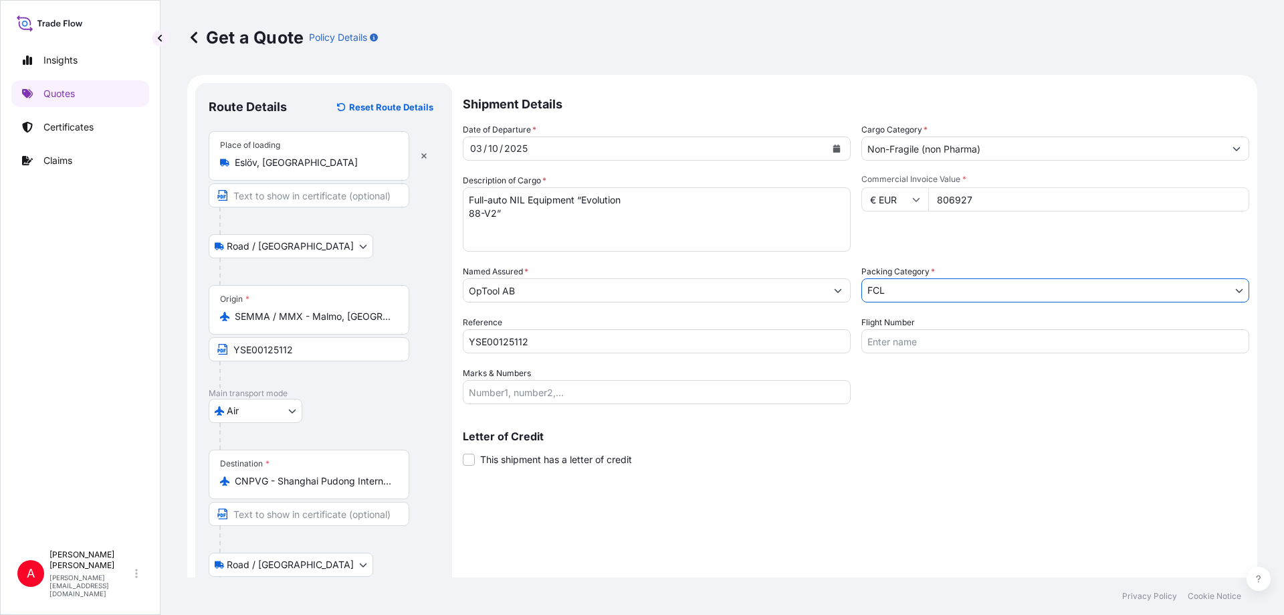
click at [538, 393] on input "Marks & Numbers" at bounding box center [657, 392] width 388 height 24
click at [469, 341] on input "YSE00125112" at bounding box center [657, 341] width 388 height 24
paste input "92012970"
drag, startPoint x: 605, startPoint y: 343, endPoint x: 438, endPoint y: 345, distance: 167.2
click at [438, 345] on form "Route Details Reset Route Details Place of loading [GEOGRAPHIC_DATA], [GEOGRAPH…" at bounding box center [722, 388] width 1070 height 626
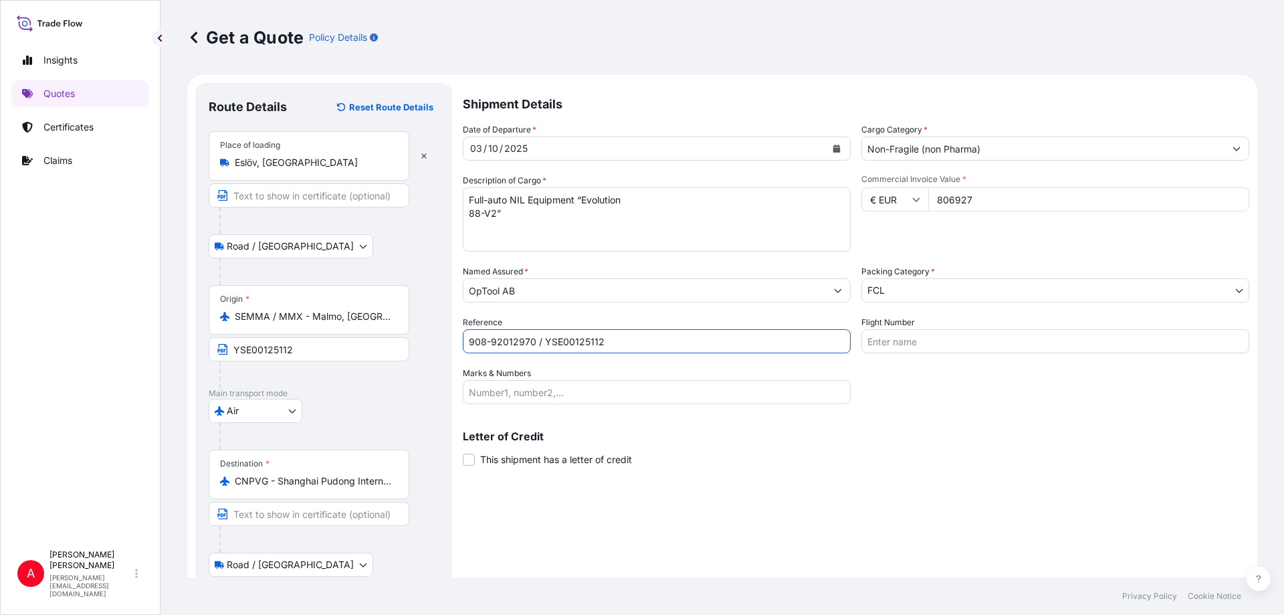
type input "908-92012970 / YSE00125112"
click at [499, 384] on input "Marks & Numbers" at bounding box center [657, 392] width 388 height 24
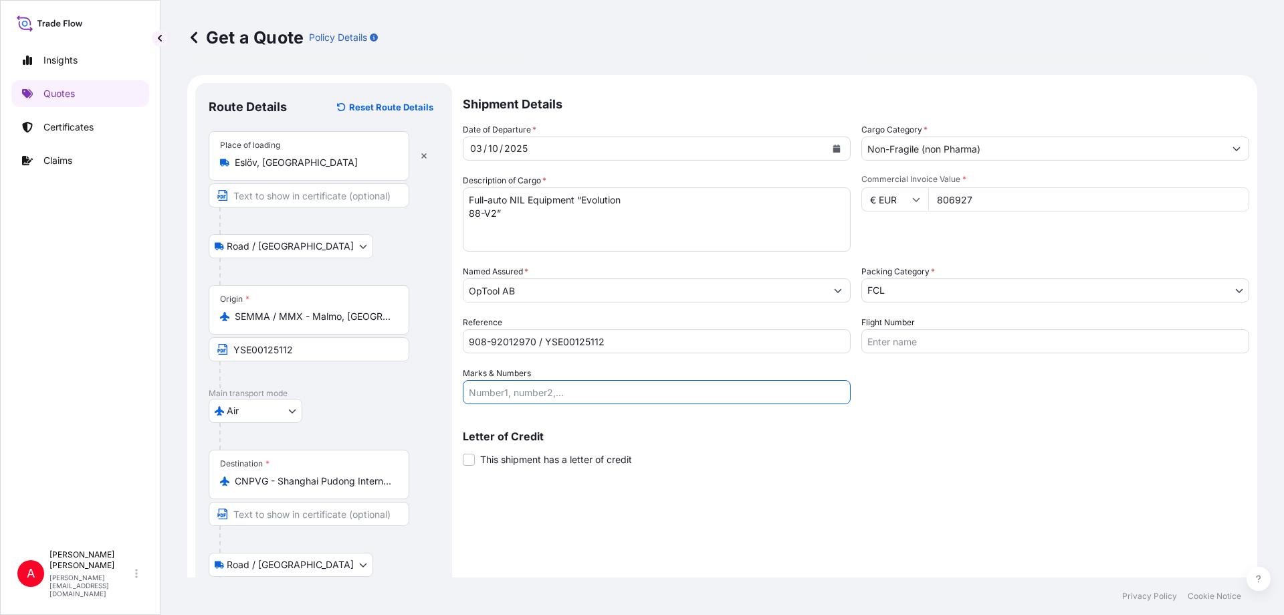
paste input "908-92012970 / YSE00125112"
type input "908-92012970 / YSE00125112"
click at [877, 340] on input "Flight Number" at bounding box center [1055, 341] width 388 height 24
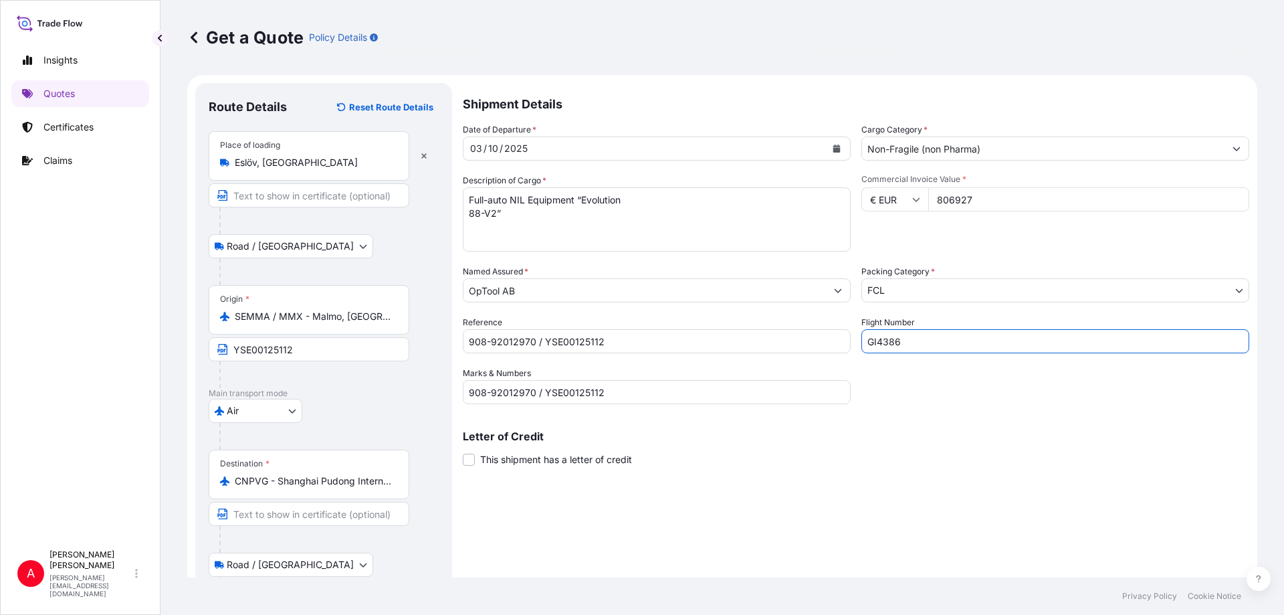
type input "GI4386"
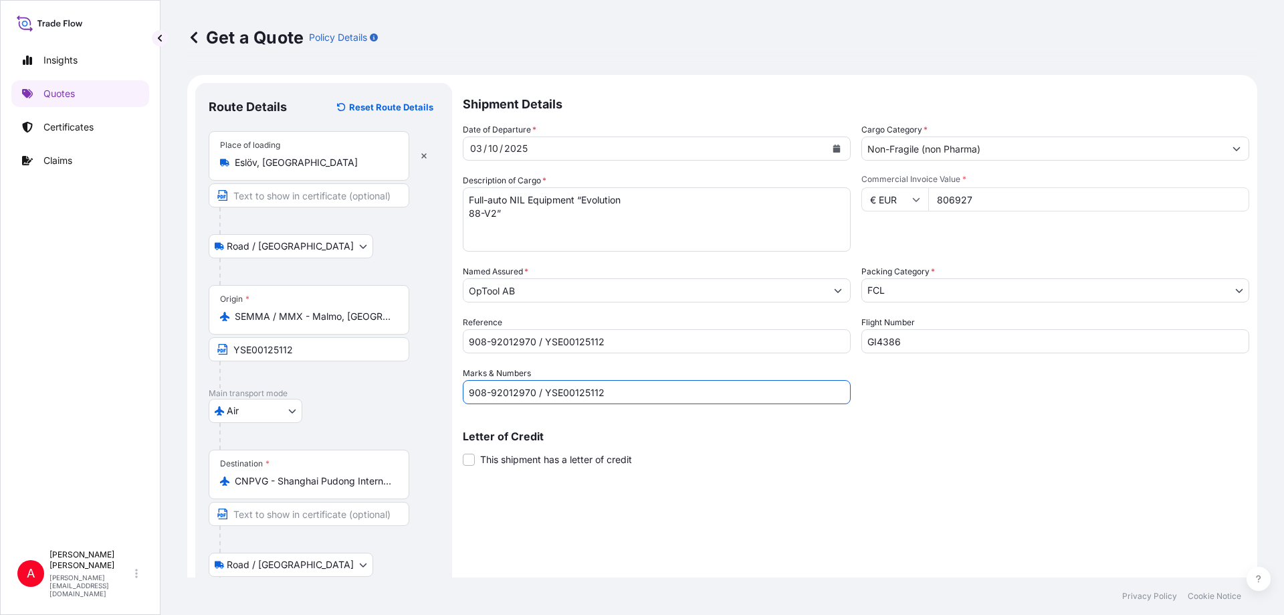
click at [1228, 290] on body "Insights Quotes Certificates Claims A [PERSON_NAME] [PERSON_NAME][EMAIL_ADDRESS…" at bounding box center [642, 307] width 1284 height 615
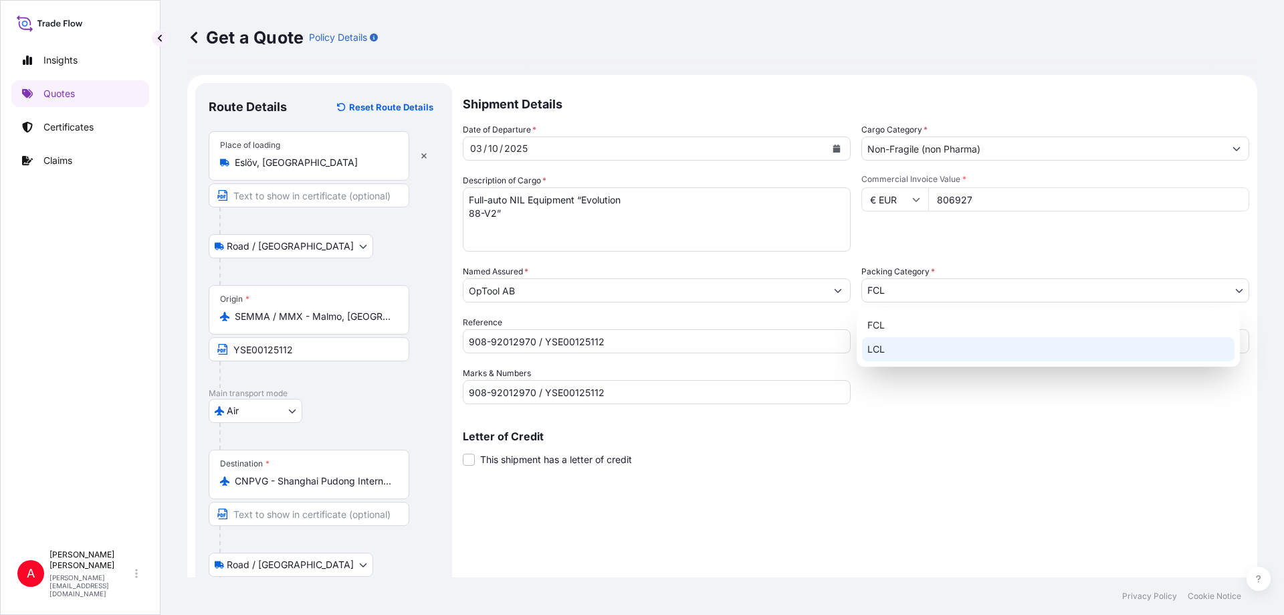
click at [871, 344] on div "LCL" at bounding box center [1048, 349] width 372 height 24
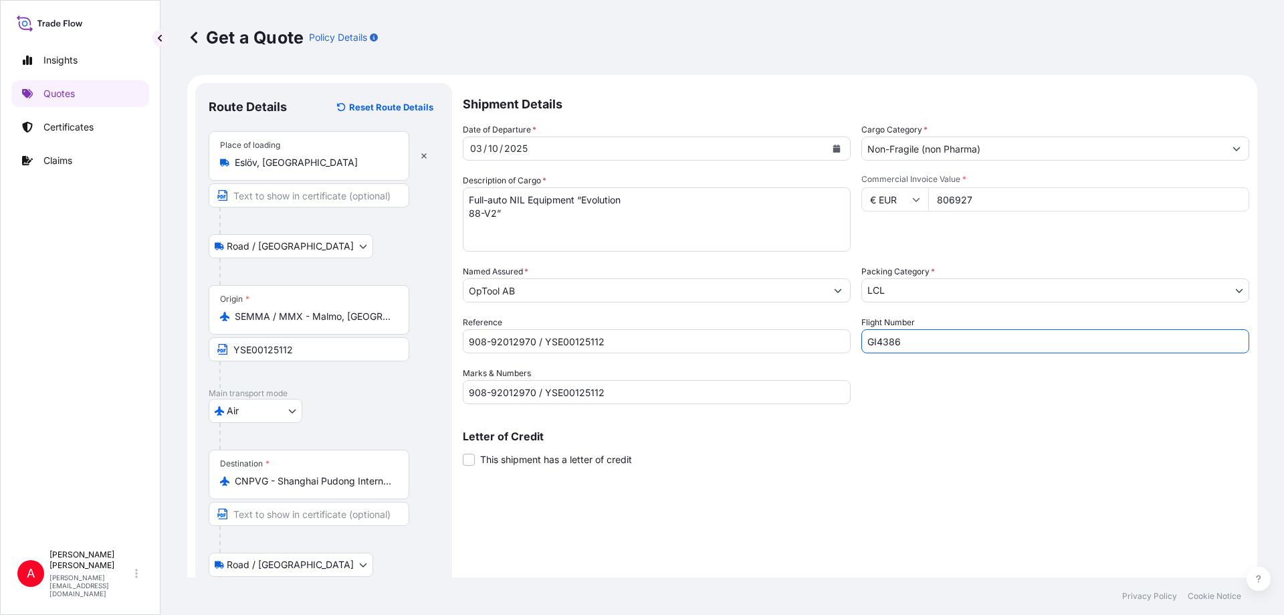
scroll to position [124, 0]
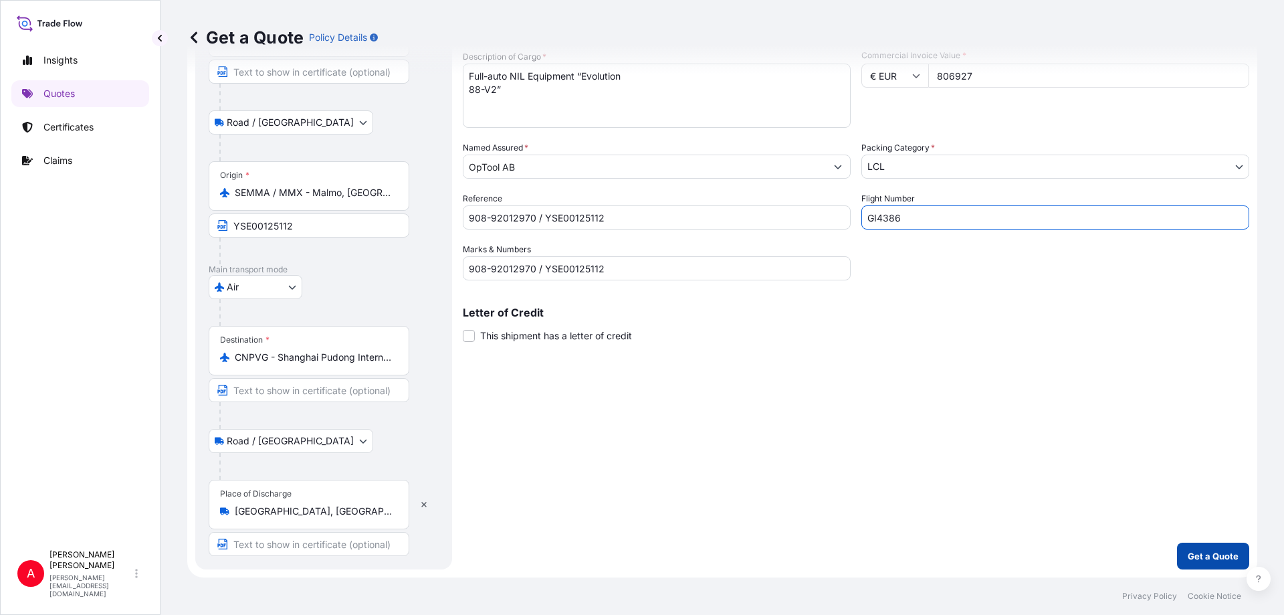
click at [1205, 555] on p "Get a Quote" at bounding box center [1213, 555] width 51 height 13
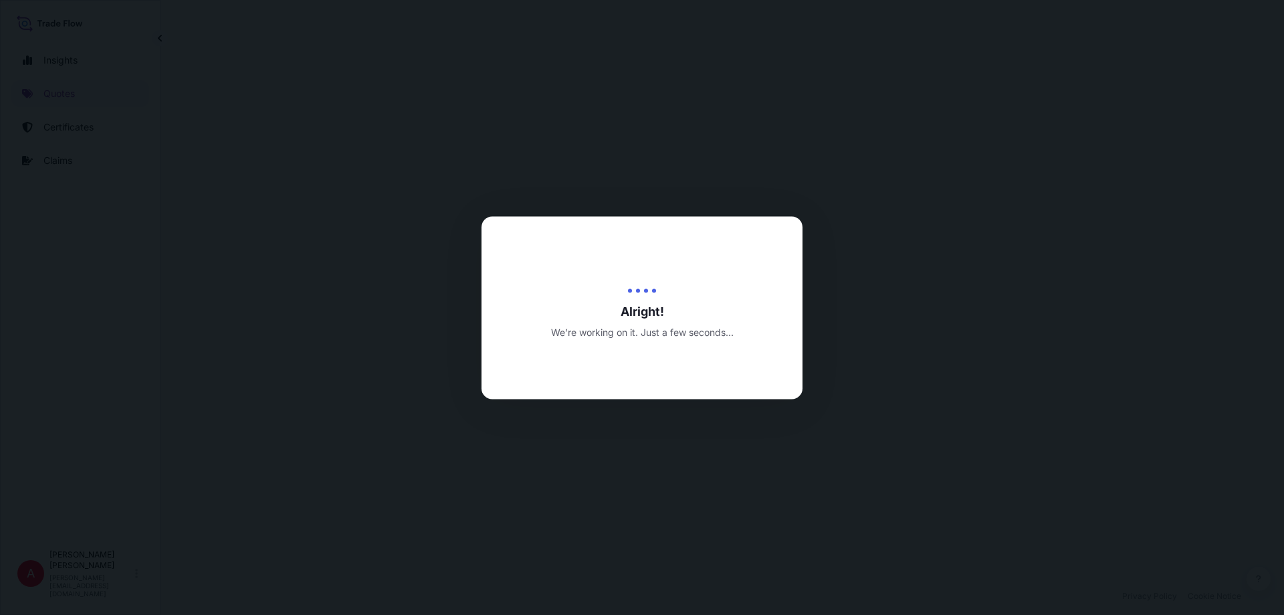
select select "Road / [GEOGRAPHIC_DATA]"
select select "Air"
select select "Road / [GEOGRAPHIC_DATA]"
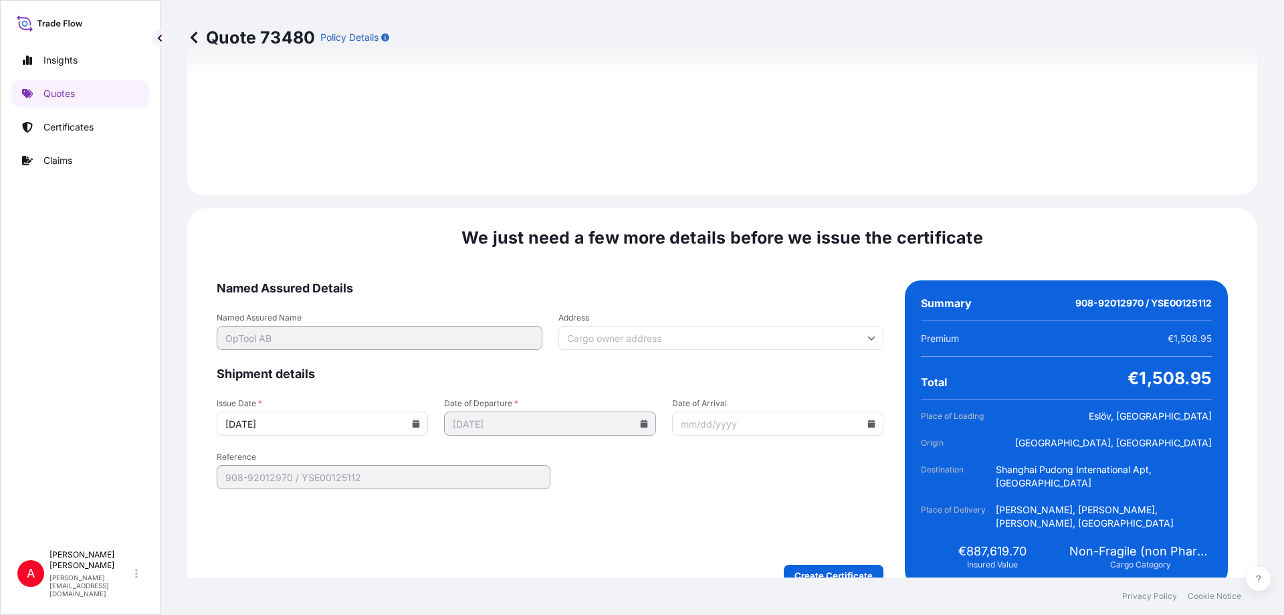
scroll to position [1858, 0]
click at [590, 325] on input "Address" at bounding box center [721, 337] width 326 height 24
click at [591, 325] on input "Address" at bounding box center [721, 337] width 326 height 24
paste input "[STREET_ADDRESS],"
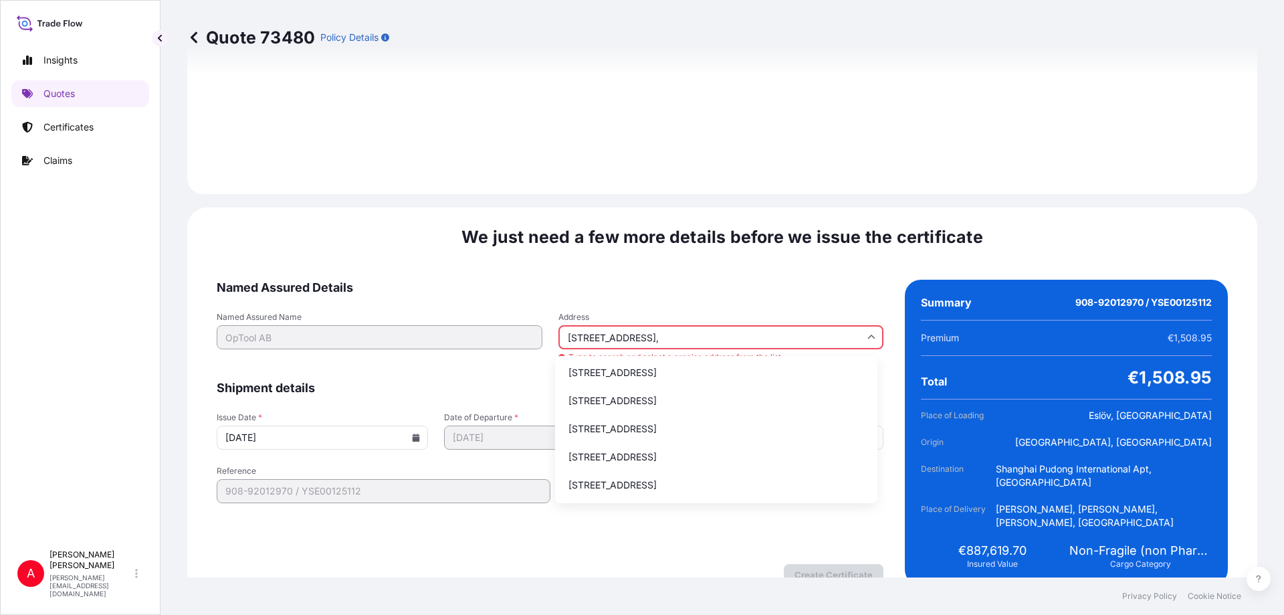
scroll to position [0, 0]
click at [641, 325] on input "[STREET_ADDRESS]" at bounding box center [721, 337] width 326 height 24
drag, startPoint x: 637, startPoint y: 323, endPoint x: 671, endPoint y: 322, distance: 34.8
click at [671, 325] on input "[STREET_ADDRESS]" at bounding box center [721, 337] width 326 height 24
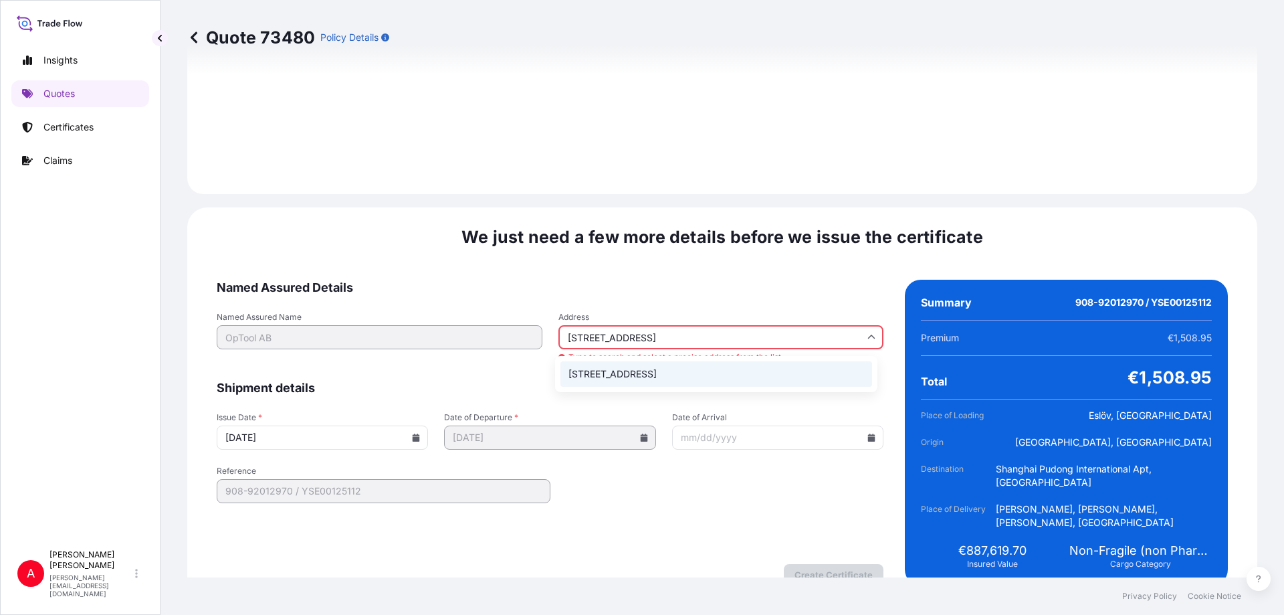
click at [666, 376] on li "[STREET_ADDRESS]" at bounding box center [716, 373] width 312 height 25
type input "[STREET_ADDRESS]"
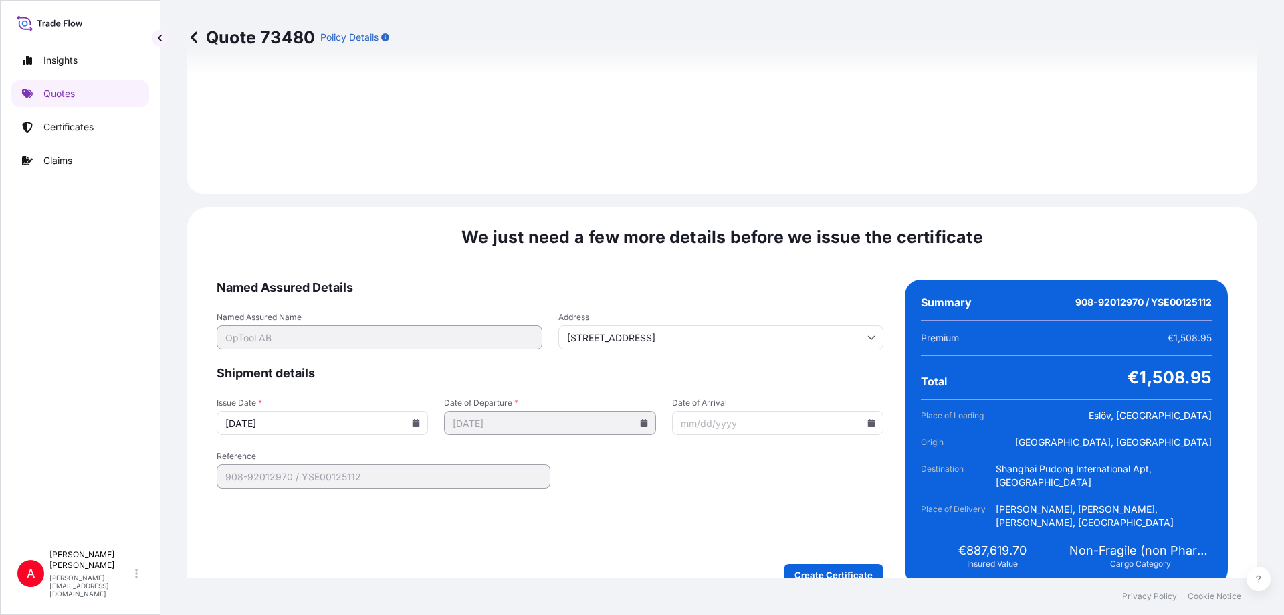
click at [413, 419] on icon at bounding box center [416, 423] width 7 height 8
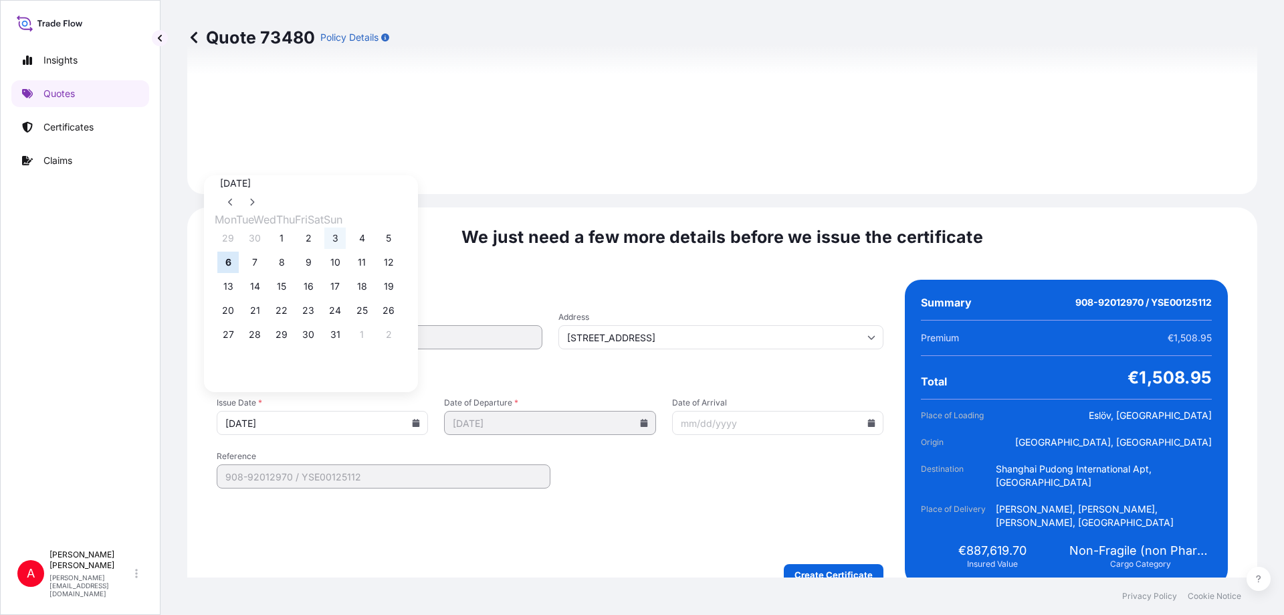
click at [346, 240] on button "3" at bounding box center [334, 237] width 21 height 21
type input "[DATE]"
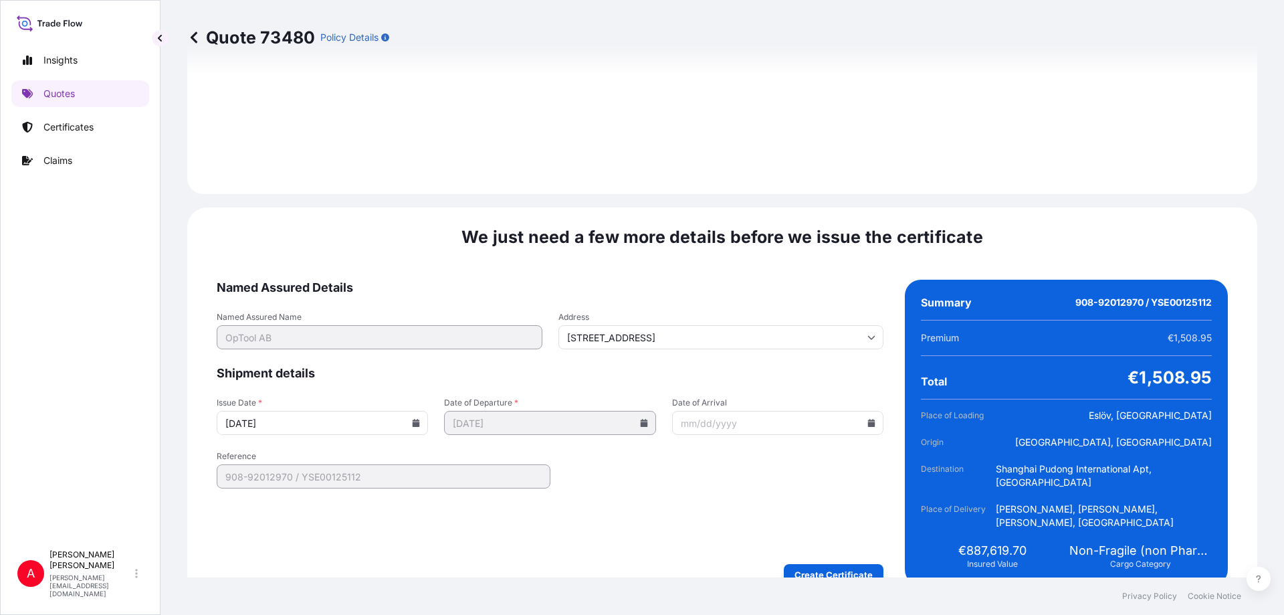
click at [702, 411] on input "Date of Arrival" at bounding box center [777, 423] width 211 height 24
click at [868, 419] on icon at bounding box center [871, 423] width 7 height 8
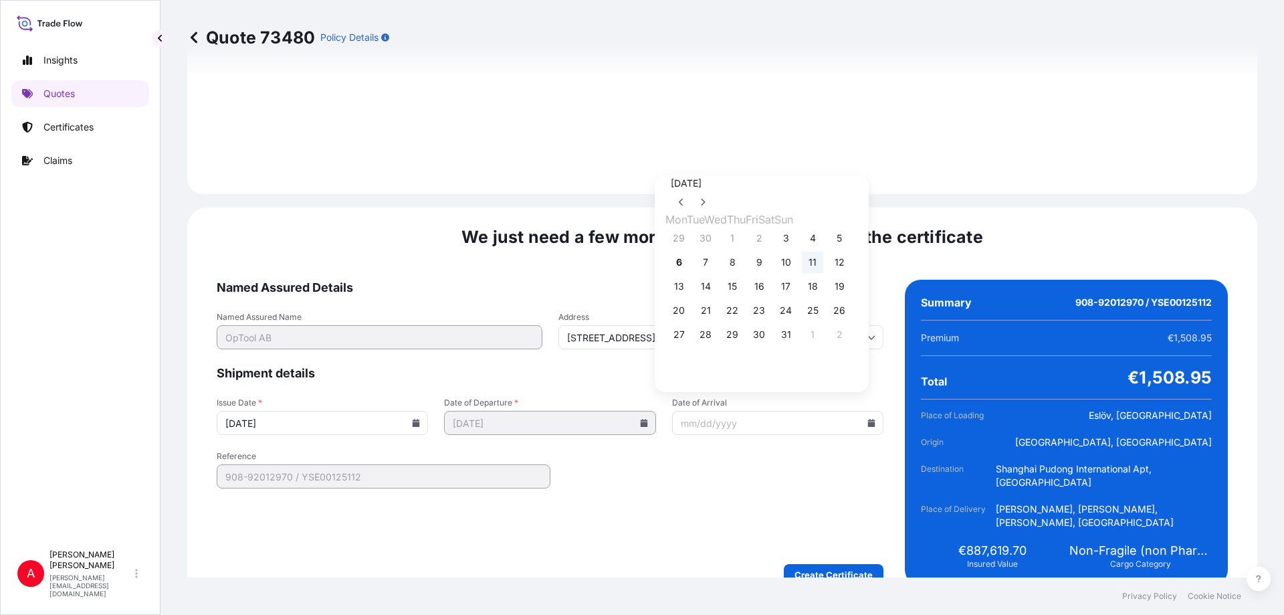
click at [823, 262] on button "11" at bounding box center [812, 261] width 21 height 21
type input "[DATE]"
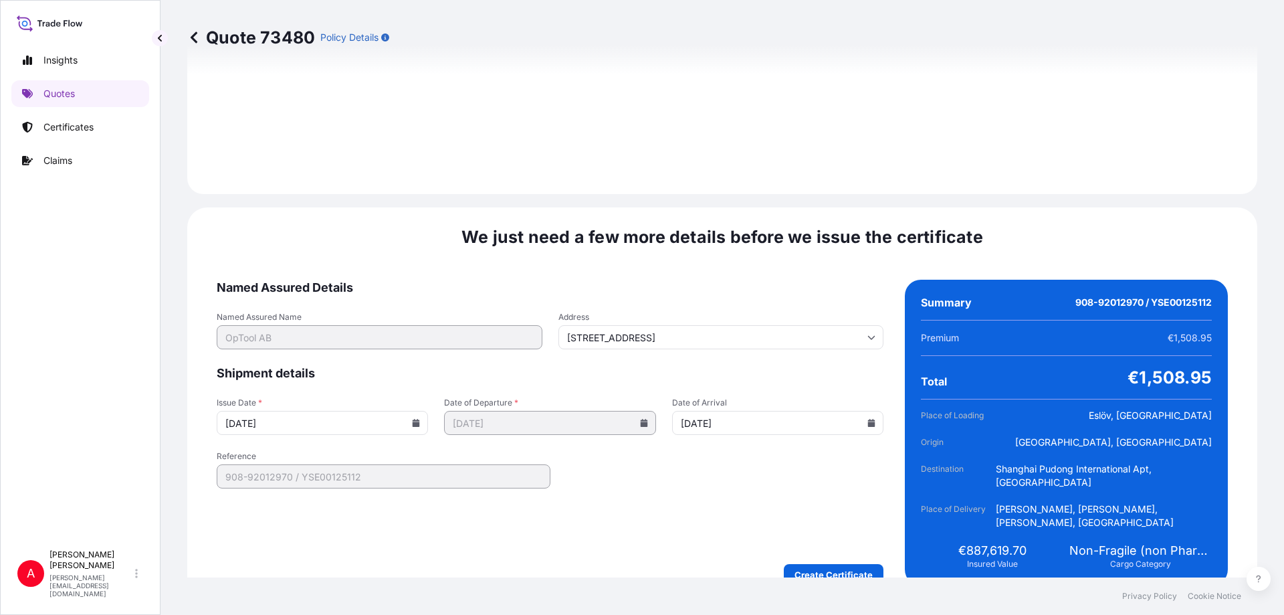
click at [868, 419] on icon at bounding box center [871, 423] width 7 height 8
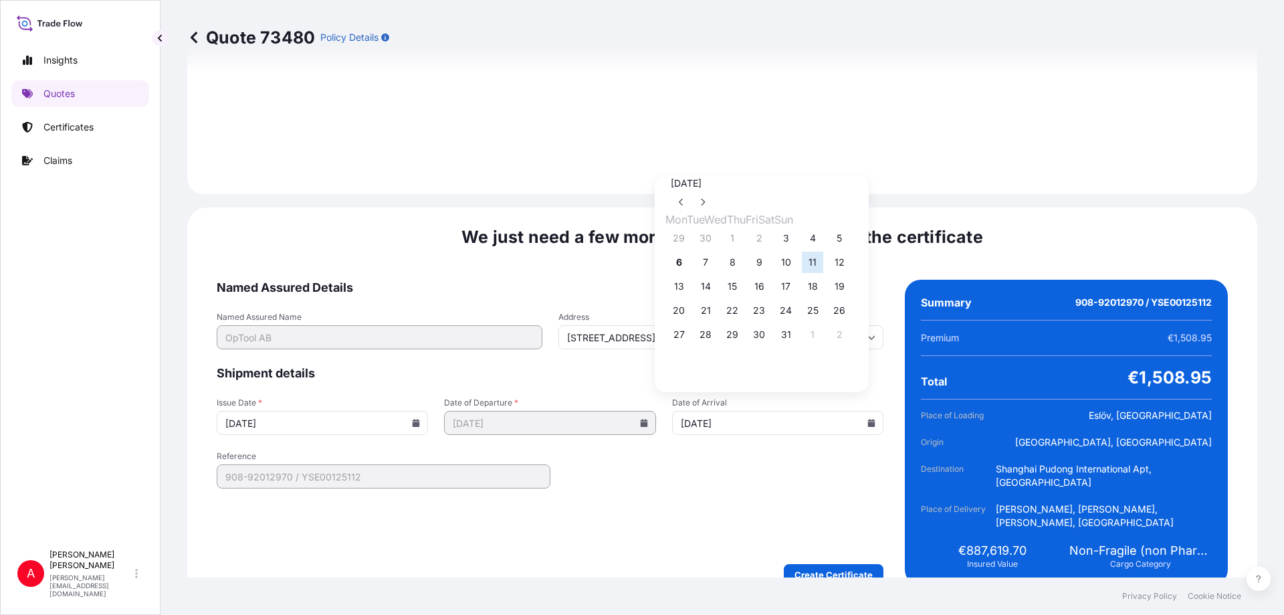
click at [868, 419] on icon at bounding box center [871, 423] width 7 height 8
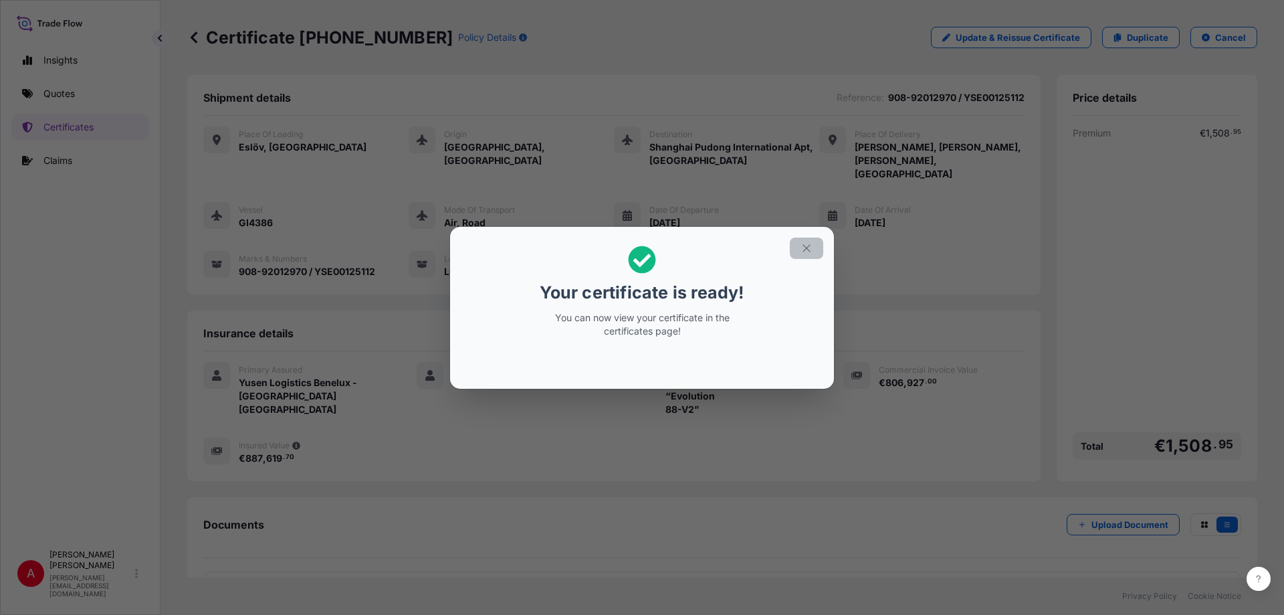
click at [808, 249] on icon "button" at bounding box center [805, 247] width 7 height 7
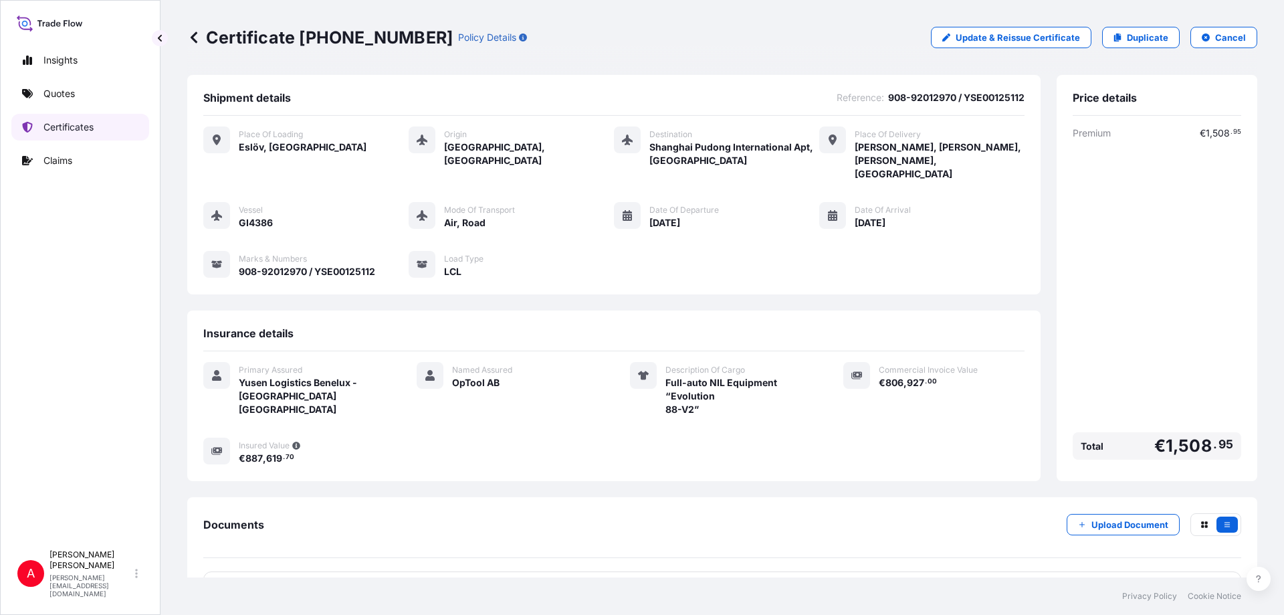
click at [62, 121] on p "Certificates" at bounding box center [68, 126] width 50 height 13
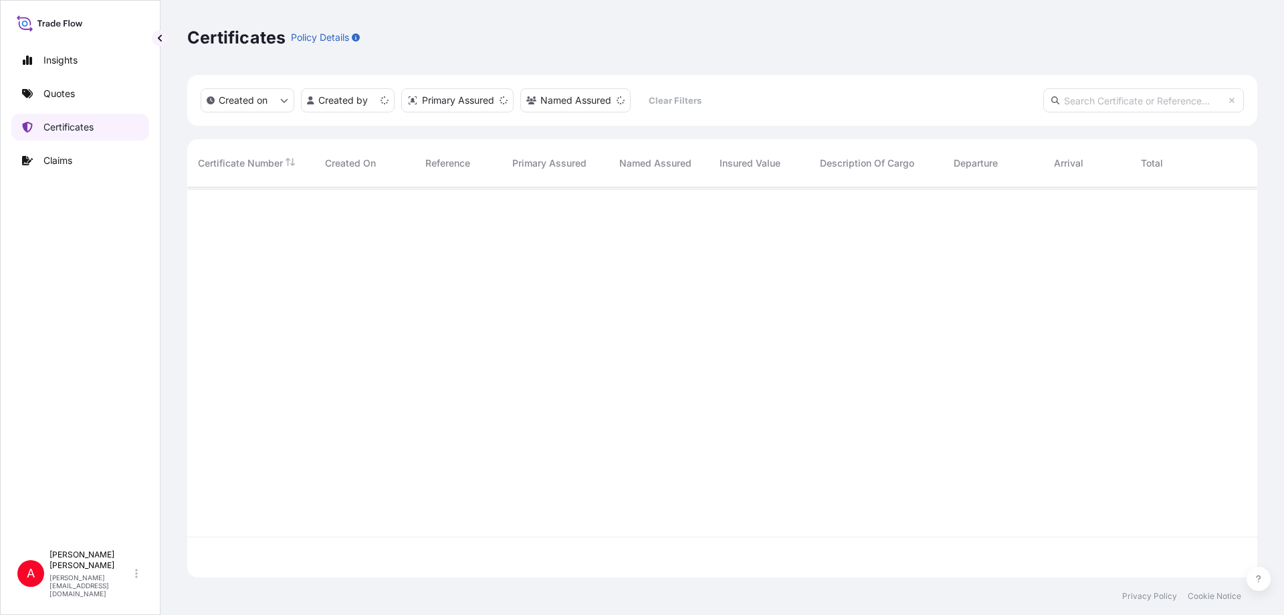
scroll to position [387, 1060]
